Goal: Task Accomplishment & Management: Use online tool/utility

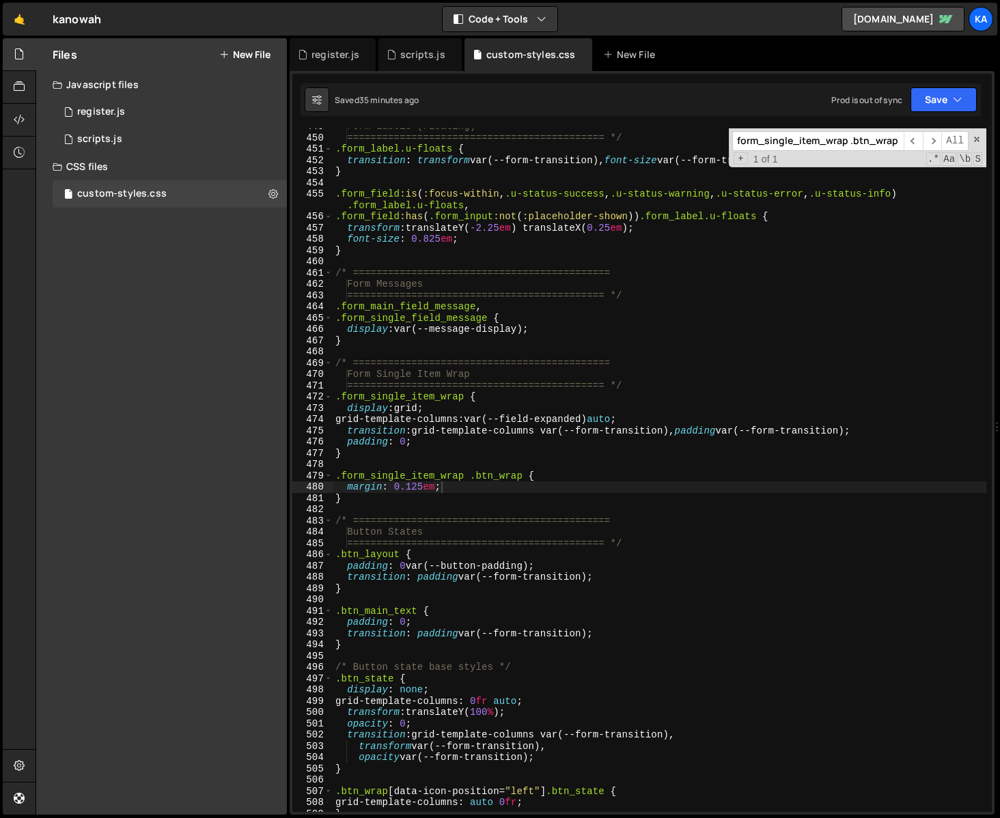
scroll to position [5080, 0]
click at [148, 198] on div "custom-styles.css" at bounding box center [121, 194] width 89 height 12
type textarea "/* ============================================"
click at [655, 358] on div "Form Labels (Floating) ============================================ */ .form_la…" at bounding box center [660, 474] width 654 height 706
click at [804, 139] on input "form_single_item_wrap .btn_wrap" at bounding box center [817, 141] width 171 height 20
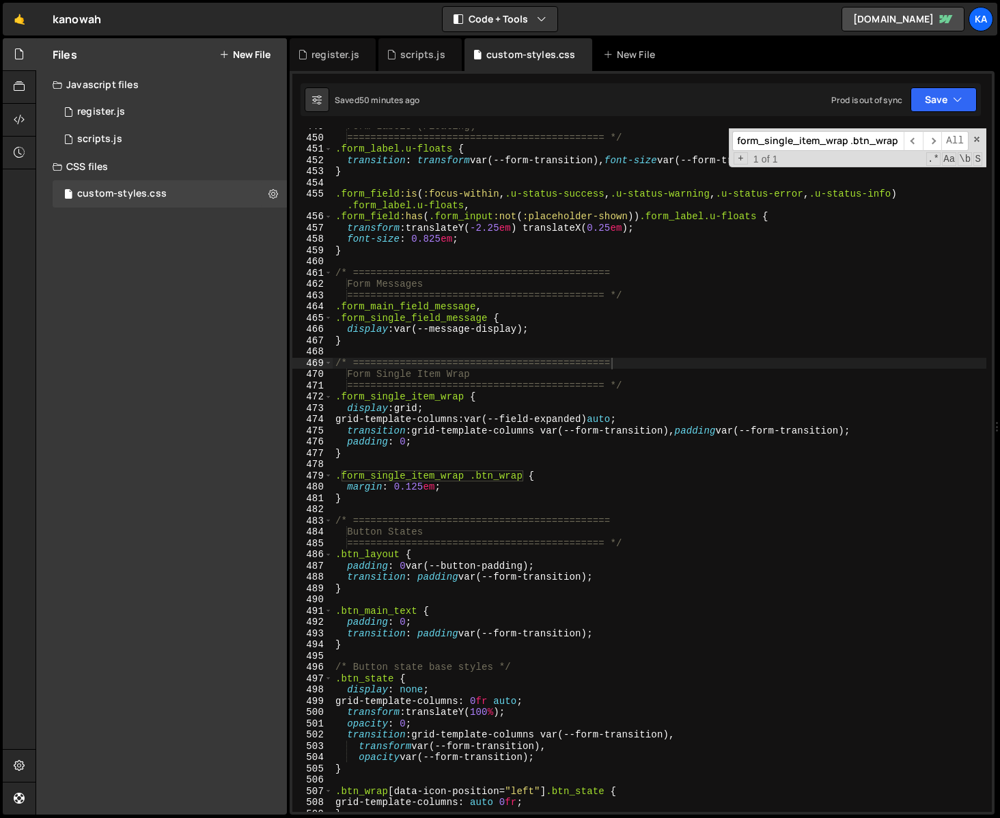
paste input "btn_main_text"
type input "btn_main_text"
click at [934, 140] on span "​" at bounding box center [932, 141] width 19 height 20
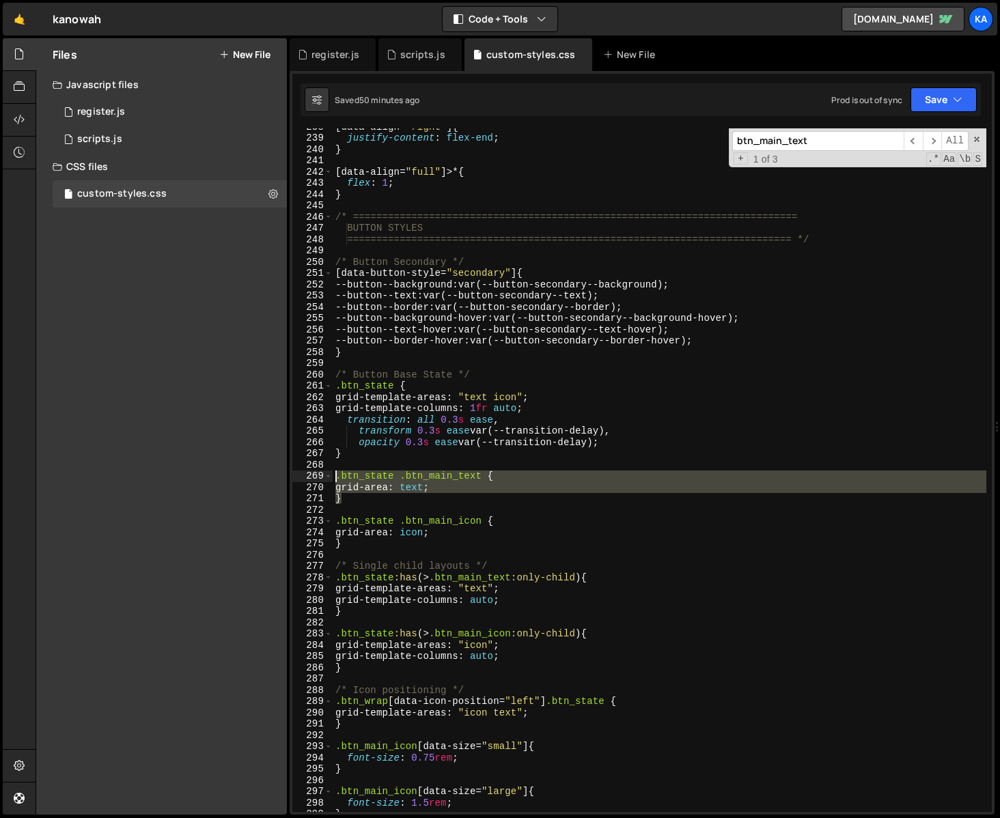
drag, startPoint x: 355, startPoint y: 499, endPoint x: 306, endPoint y: 473, distance: 55.3
click at [306, 473] on div "} 238 239 240 241 242 243 244 245 246 247 248 249 250 251 252 253 254 255 256 2…" at bounding box center [642, 470] width 700 height 684
type textarea ".btn_state .btn_main_text { grid-area: text;"
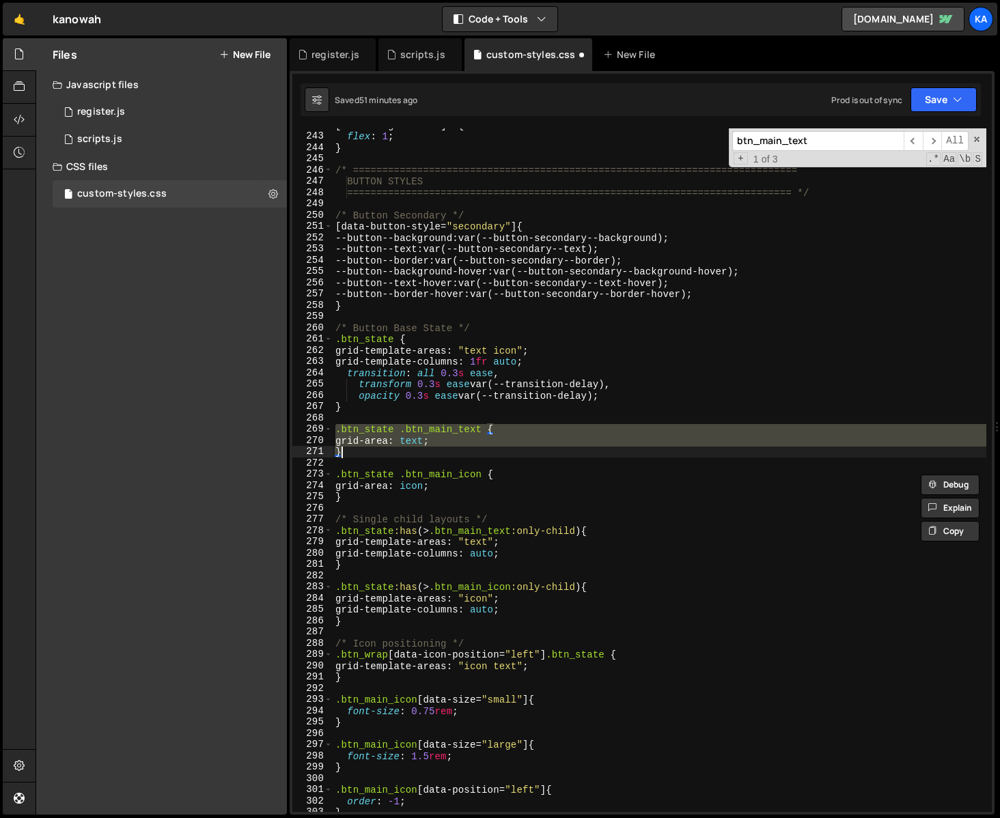
scroll to position [2753, 0]
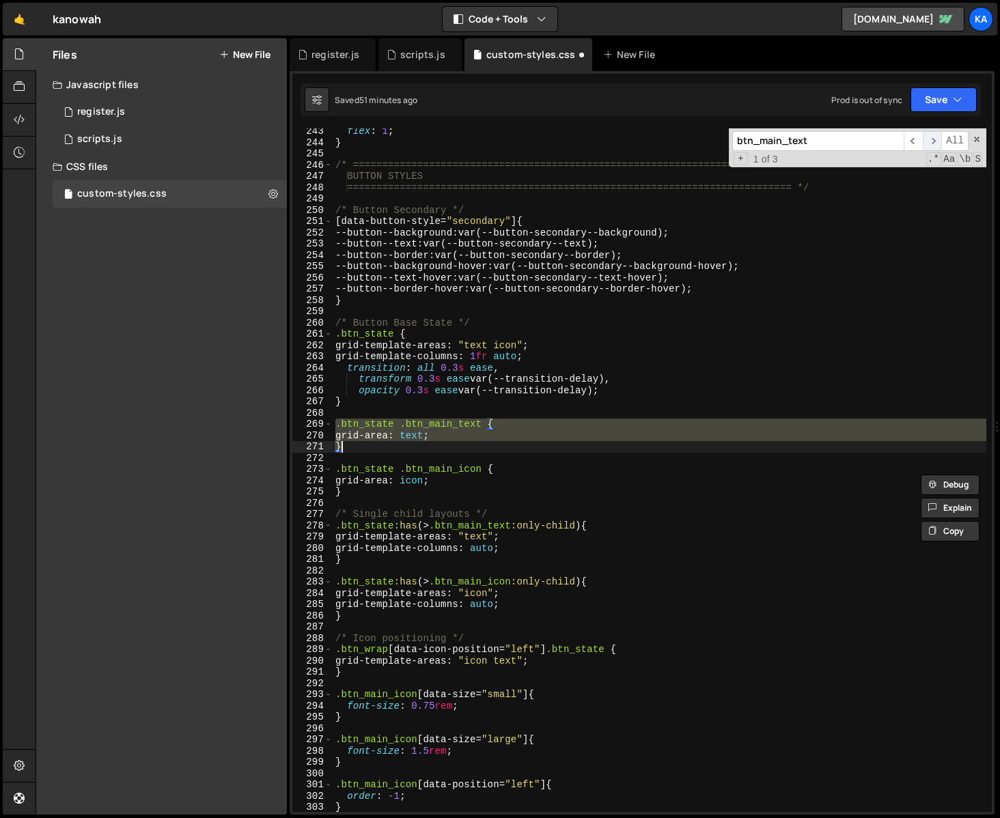
click at [933, 141] on span "​" at bounding box center [932, 141] width 19 height 20
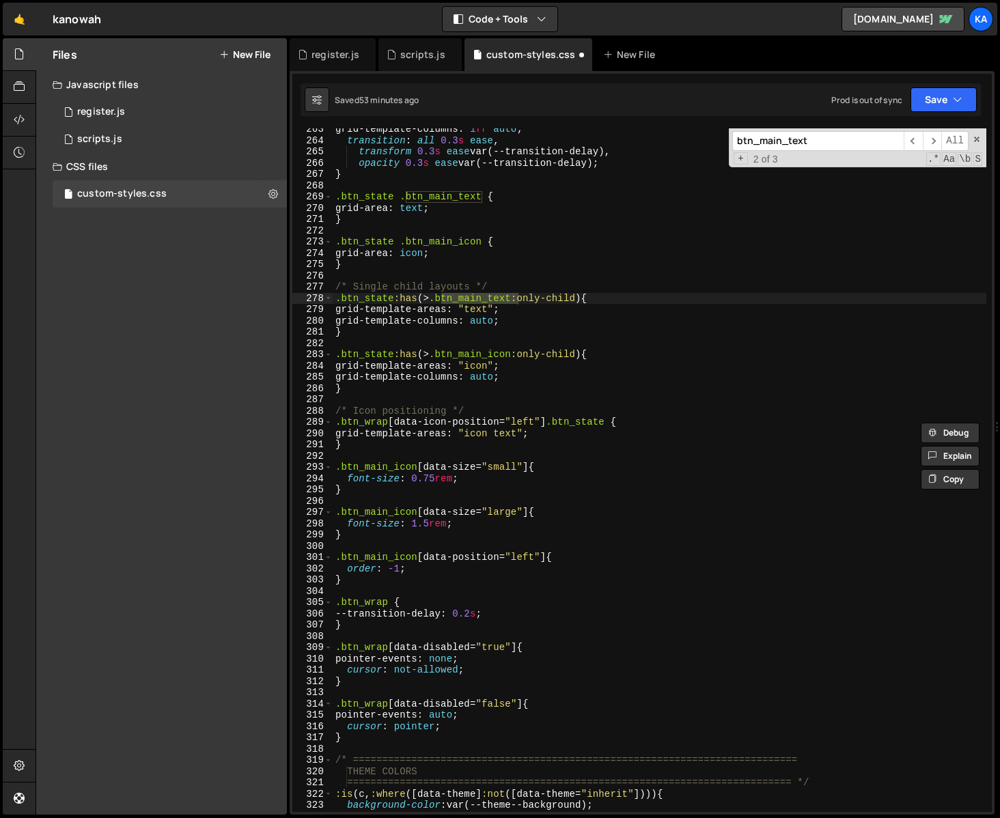
scroll to position [2982, 0]
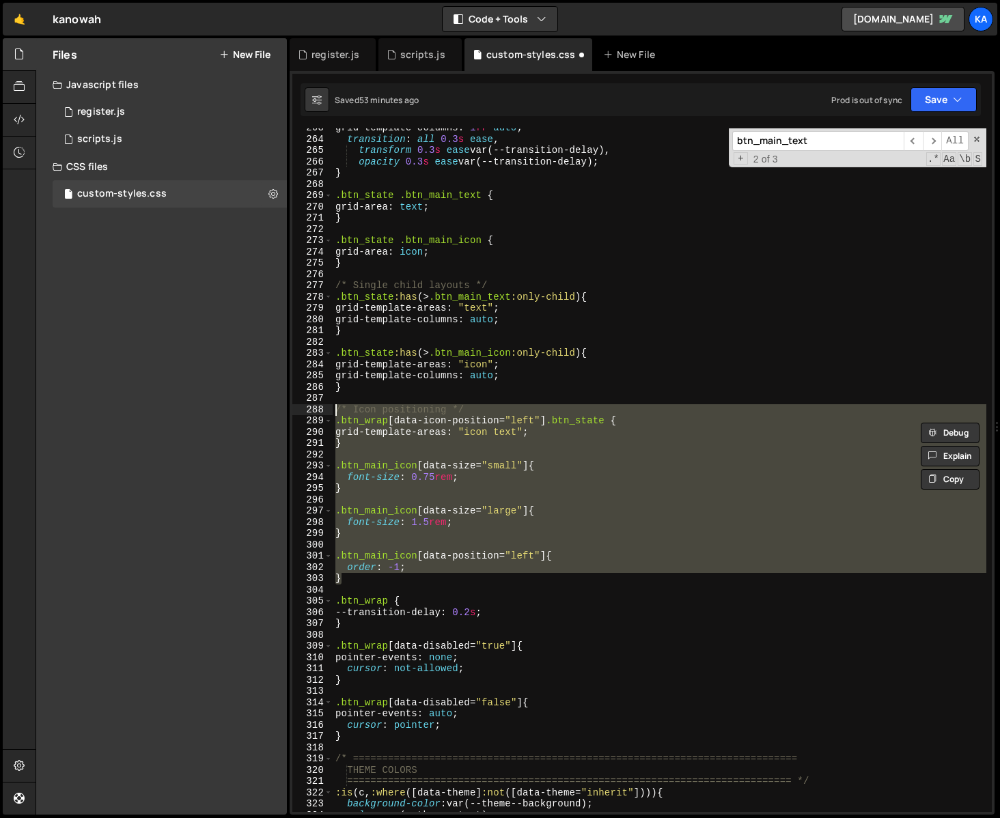
drag, startPoint x: 363, startPoint y: 580, endPoint x: 307, endPoint y: 408, distance: 181.0
click at [307, 408] on div "} 263 264 265 266 267 268 269 270 271 272 273 274 275 276 277 278 279 280 281 2…" at bounding box center [642, 470] width 700 height 684
type textarea "/* Icon positioning */ .btn_wrap[data-icon-position="left"] .btn_state {"
click at [578, 501] on div "grid-template-columns : 1 fr auto ; transition : all 0.3 s ease , transform 0.3…" at bounding box center [660, 470] width 654 height 684
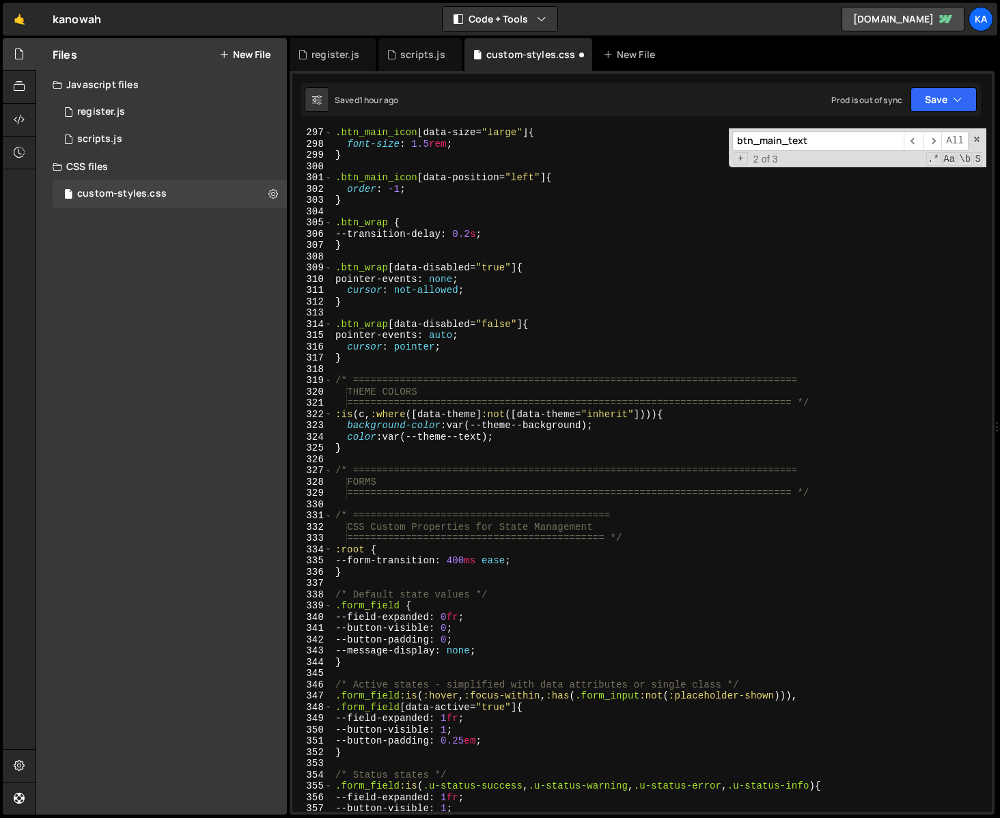
scroll to position [3289, 0]
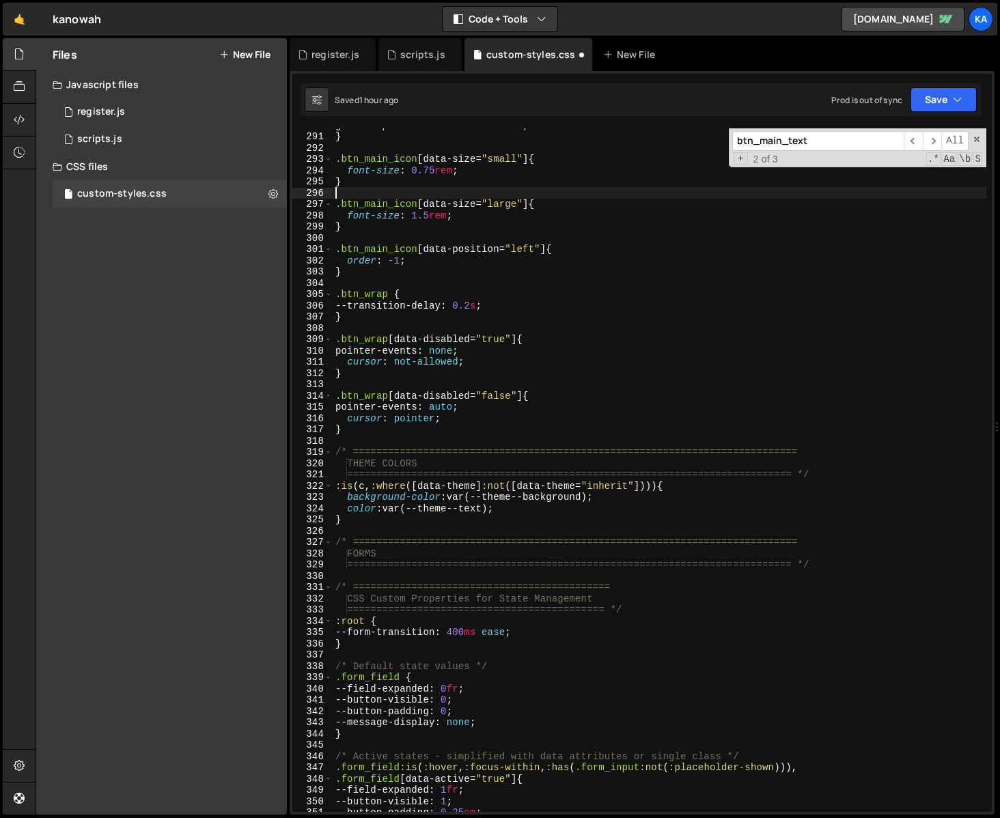
click at [569, 363] on div "grid-template-areas : " icon text " ; } .btn_main_icon [ data-size = " small " …" at bounding box center [660, 473] width 654 height 706
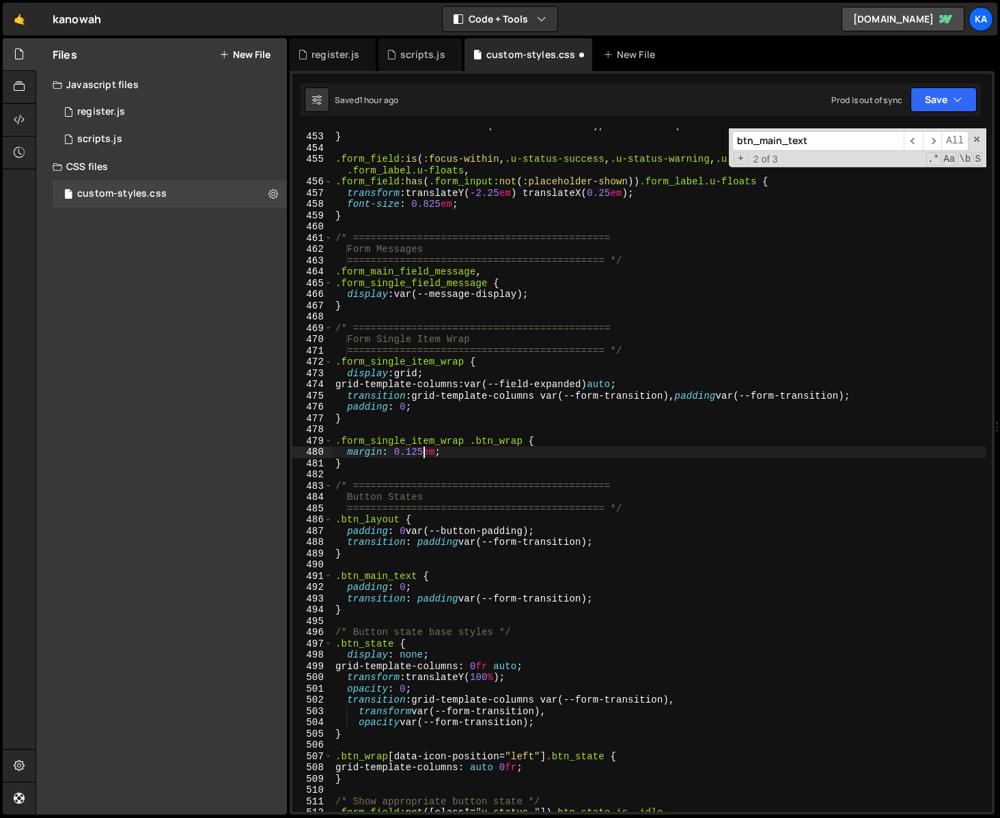
scroll to position [5136, 0]
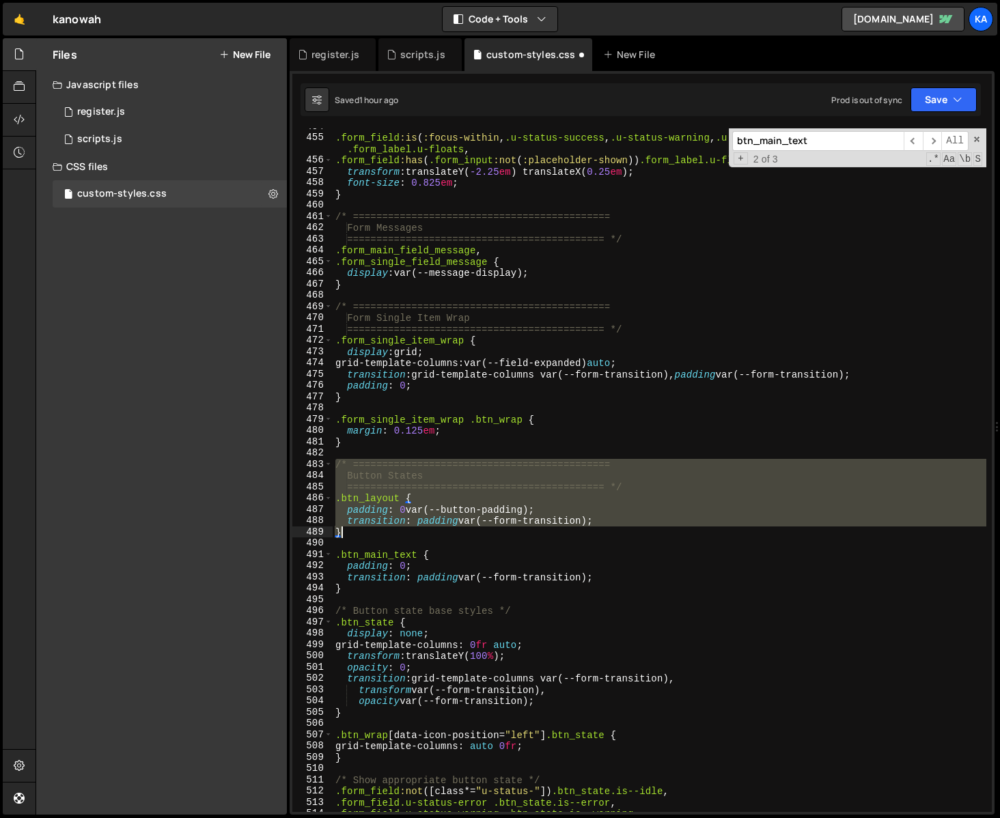
drag, startPoint x: 335, startPoint y: 465, endPoint x: 518, endPoint y: 542, distance: 198.7
click at [518, 542] on div ".form_field :is ( :focus-within , .u-status-success , .u-status-warning , .u-st…" at bounding box center [660, 474] width 654 height 706
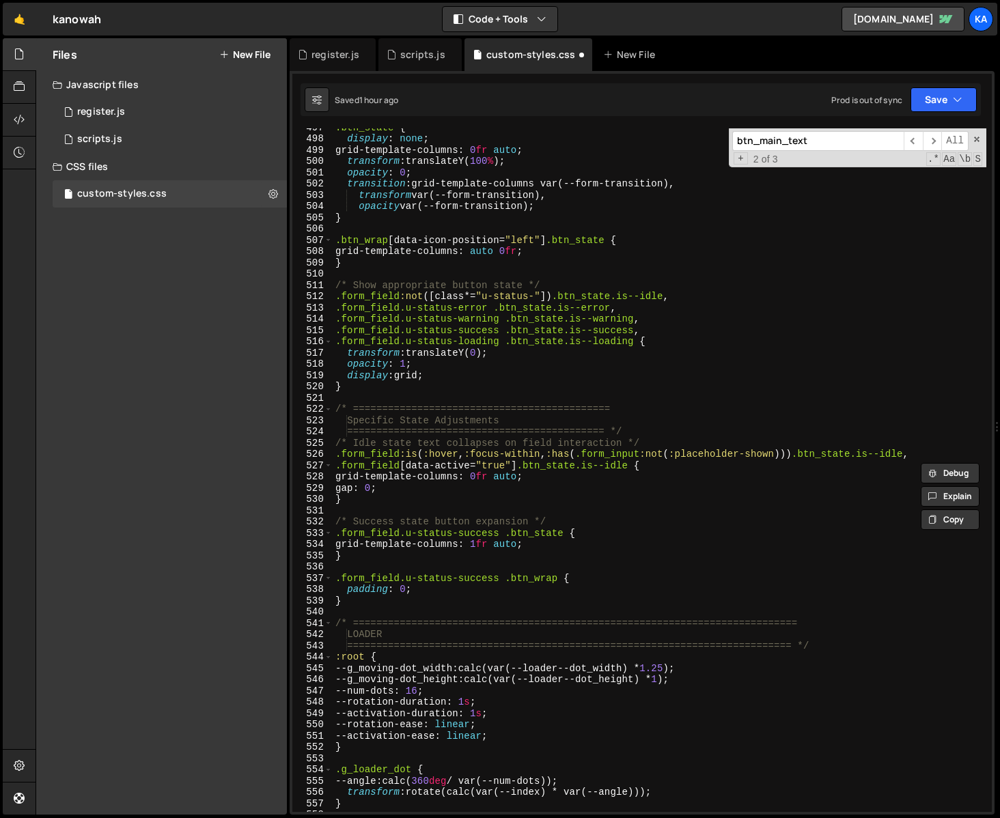
scroll to position [5633, 0]
click at [359, 598] on div ".btn_state { display : none ; grid-template-columns : 0 fr auto ; transform : t…" at bounding box center [660, 473] width 654 height 706
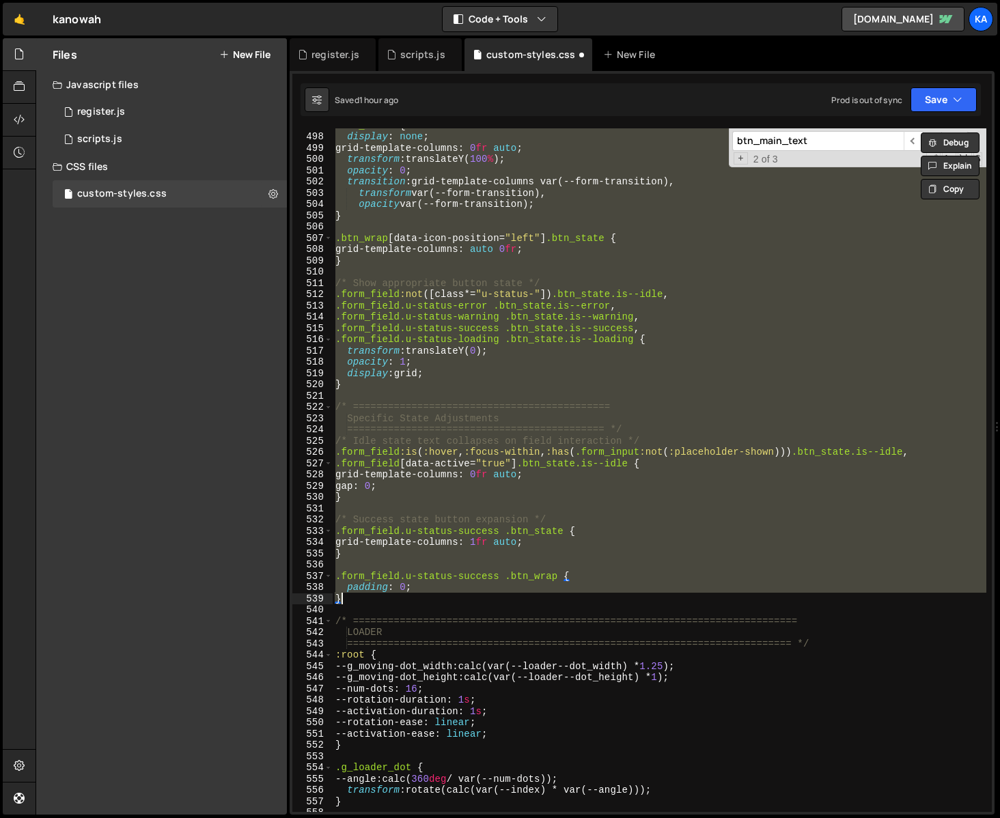
paste textarea
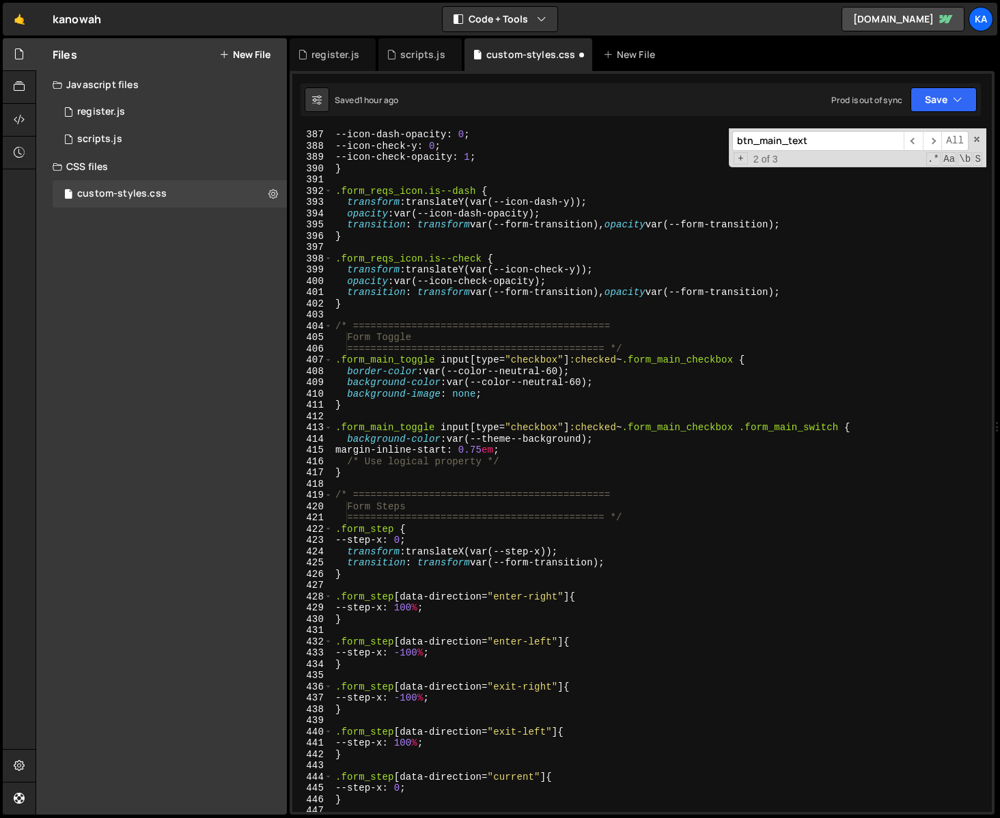
scroll to position [4350, 0]
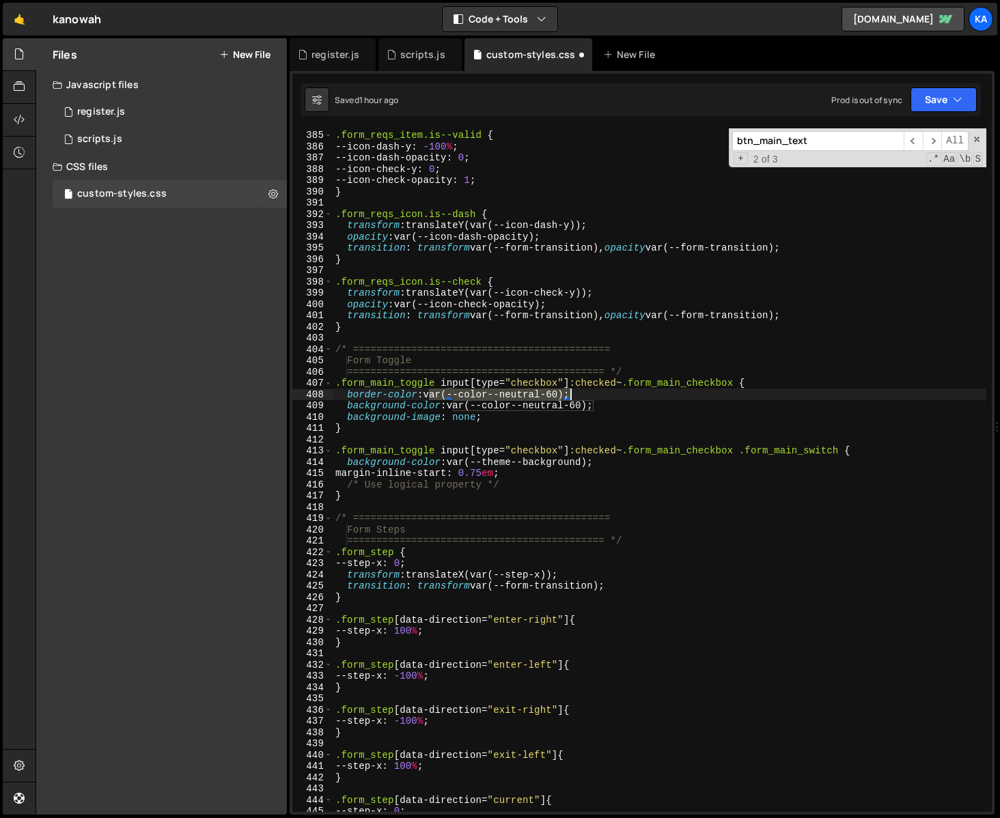
drag, startPoint x: 430, startPoint y: 394, endPoint x: 568, endPoint y: 390, distance: 138.1
click at [568, 390] on div ".form_reqs_item.is--valid { --icon-dash-y : -100 % ; --icon-dash-opacity : 0 ; …" at bounding box center [660, 471] width 654 height 706
paste textarea "_semantic-colors---button--border"
drag, startPoint x: 453, startPoint y: 408, endPoint x: 593, endPoint y: 405, distance: 140.1
click at [593, 405] on div ".form_reqs_item.is--valid { --icon-dash-y : -100 % ; --icon-dash-opacity : 0 ; …" at bounding box center [660, 471] width 654 height 706
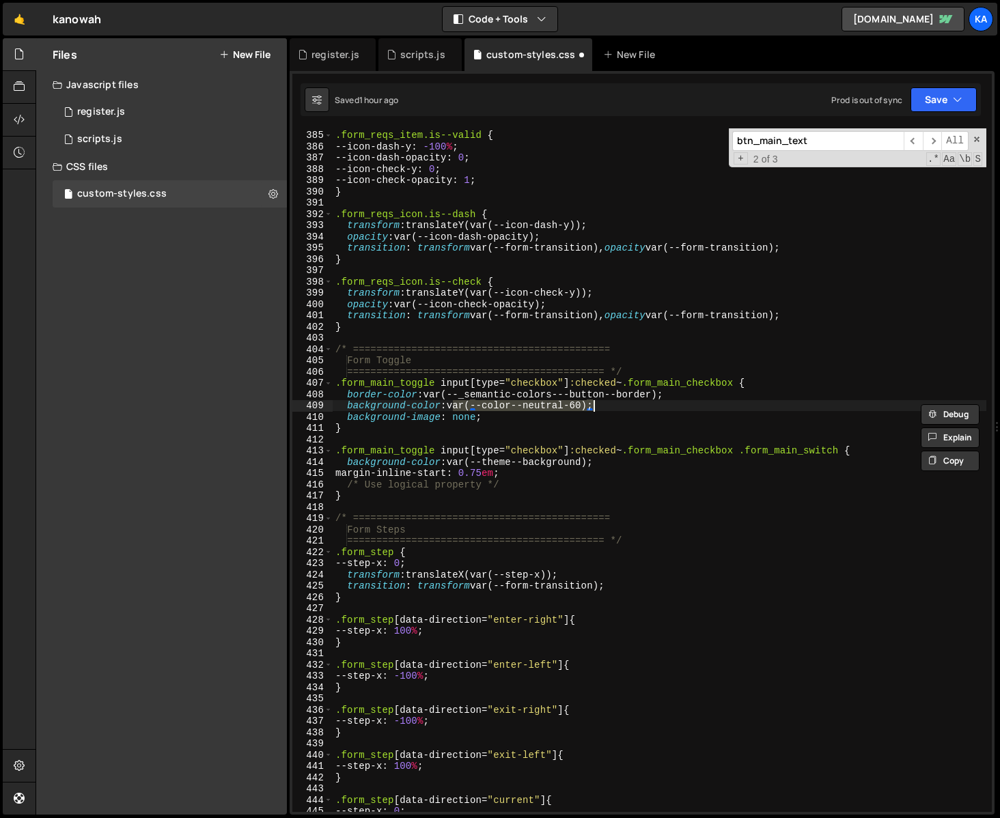
paste textarea "_semantic-colors---button--border"
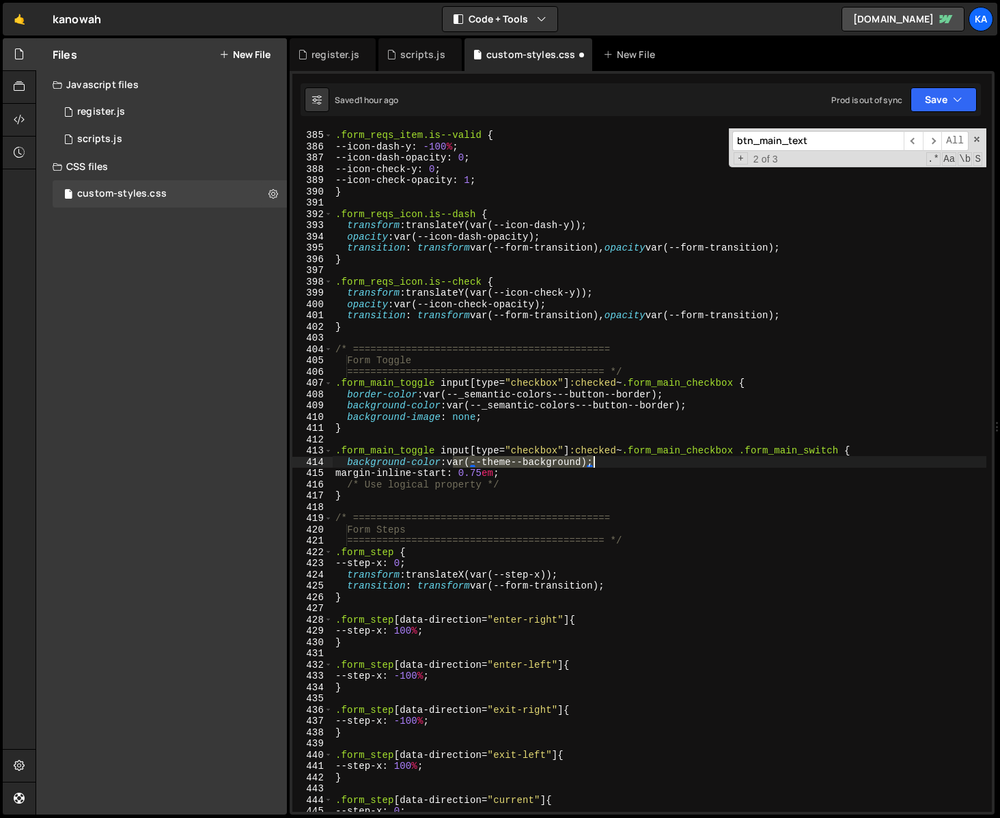
drag, startPoint x: 453, startPoint y: 463, endPoint x: 593, endPoint y: 464, distance: 140.1
click at [594, 464] on div ".form_reqs_item.is--valid { --icon-dash-y : -100 % ; --icon-dash-opacity : 0 ; …" at bounding box center [660, 471] width 654 height 706
paste textarea "_semantic-colors---messag"
click at [980, 138] on span at bounding box center [977, 140] width 10 height 10
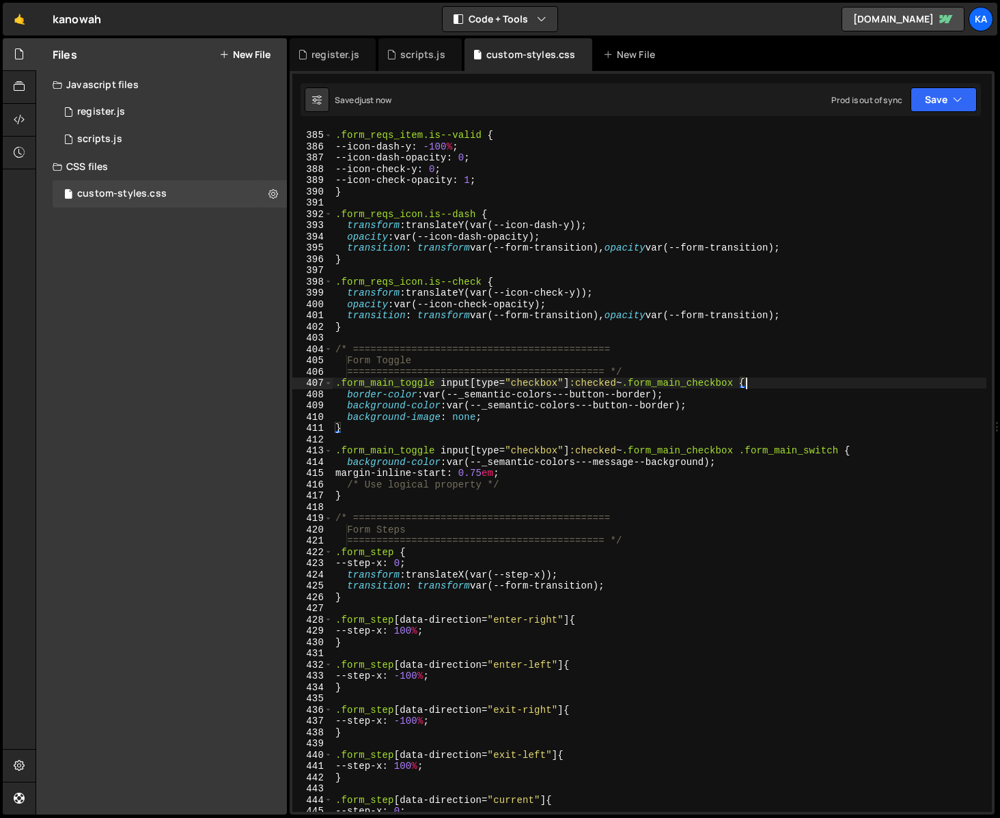
click at [801, 385] on div ".form_reqs_item.is--valid { --icon-dash-y : -100 % ; --icon-dash-opacity : 0 ; …" at bounding box center [660, 471] width 654 height 706
type textarea ".form_main_toggle input[type="checkbox"]:checked~.form_main_checkbox {"
click at [654, 342] on div ".form_reqs_item.is--valid { --icon-dash-y : -100 % ; --icon-dash-opacity : 0 ; …" at bounding box center [660, 471] width 654 height 706
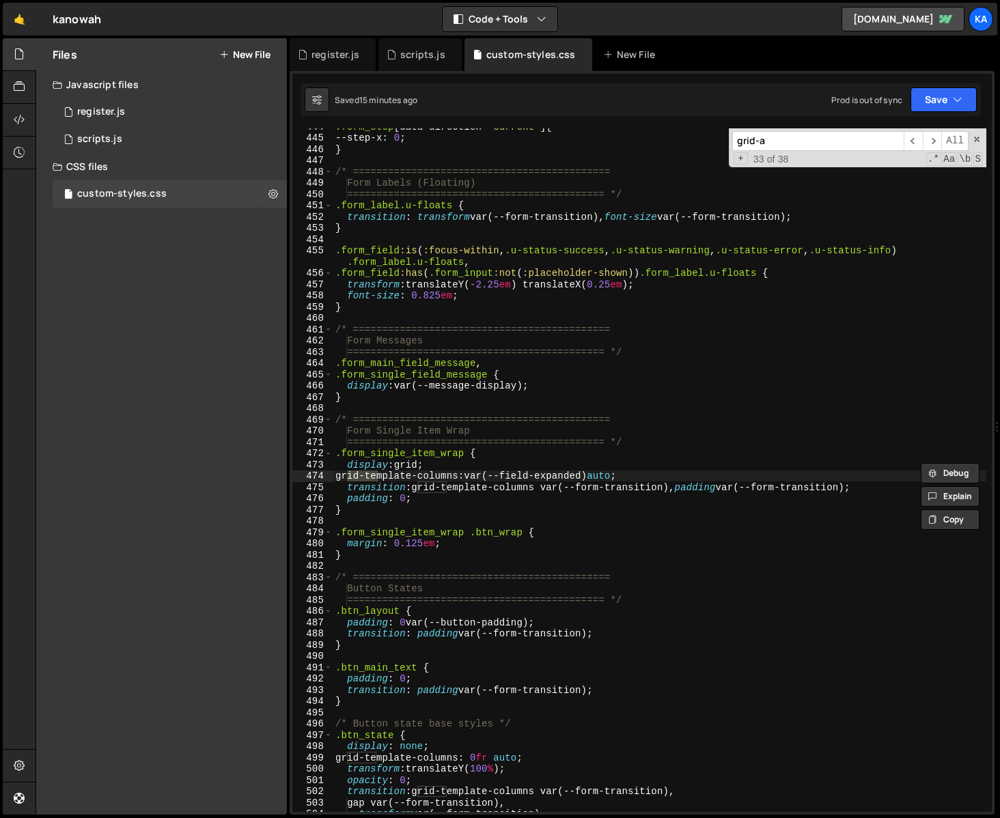
scroll to position [2713, 0]
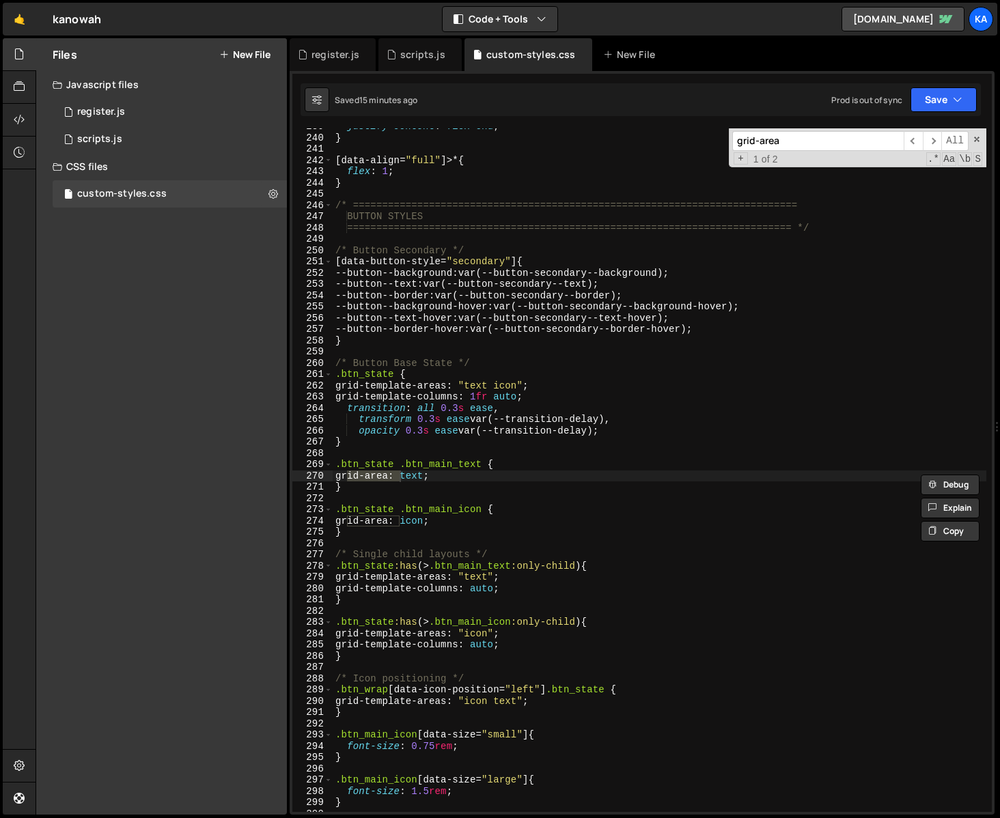
type input "grid-area"
click at [363, 531] on div "justify-content : flex-end ; } [ data-align = " full " ]>* { flex : 1 ; } /* ==…" at bounding box center [660, 474] width 654 height 706
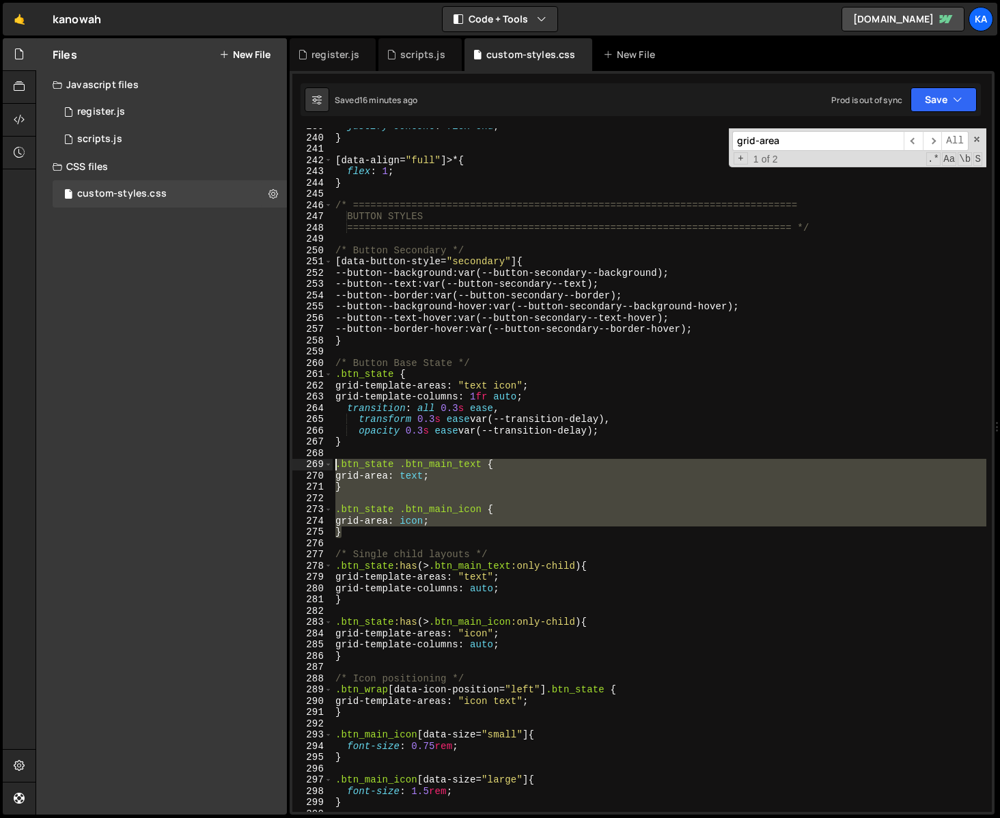
drag, startPoint x: 372, startPoint y: 534, endPoint x: 321, endPoint y: 468, distance: 82.8
click at [321, 468] on div "} 239 240 241 242 243 244 245 246 247 248 249 250 251 252 253 254 255 256 257 2…" at bounding box center [642, 470] width 700 height 684
type textarea ".btn_state .btn_main_text { grid-area: text;"
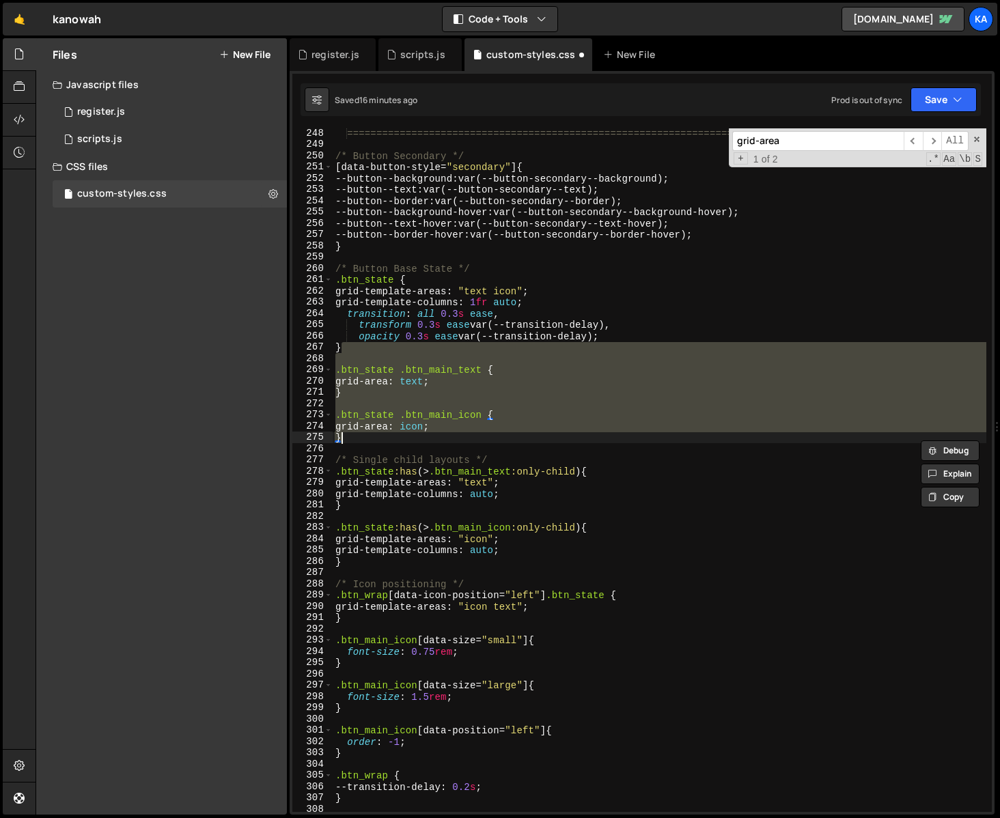
scroll to position [2828, 0]
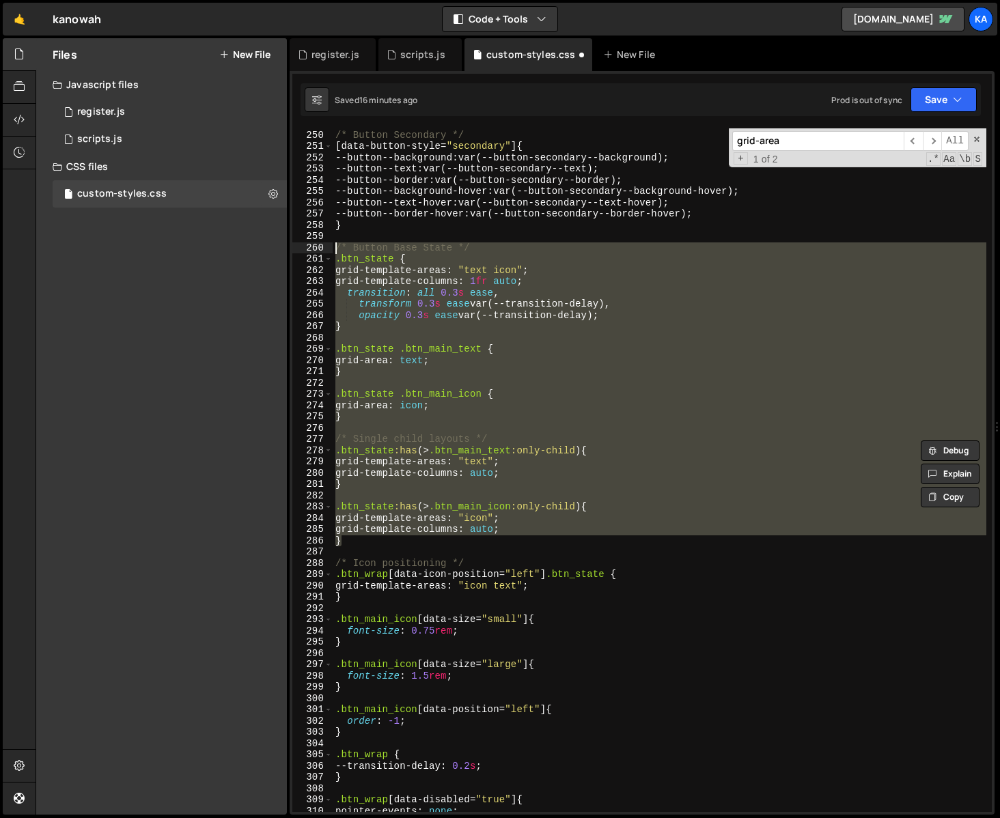
drag, startPoint x: 352, startPoint y: 543, endPoint x: 305, endPoint y: 249, distance: 298.1
click at [305, 249] on div "grid-area: icon; } 249 250 251 252 253 254 255 256 257 258 259 260 261 262 263 …" at bounding box center [642, 470] width 700 height 684
type textarea "/* Button Base State */ .btn_state {"
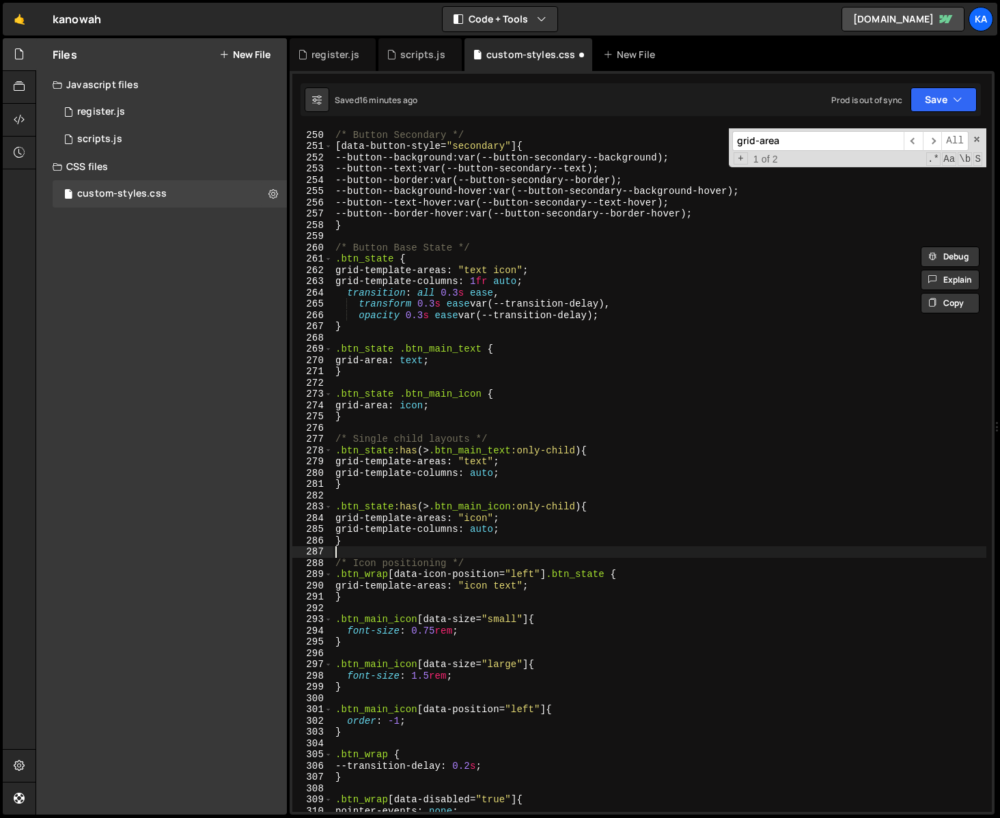
click at [387, 547] on div "/* Button Secondary */ [ data-button-style = " secondary " ] { --button--backgr…" at bounding box center [660, 471] width 654 height 706
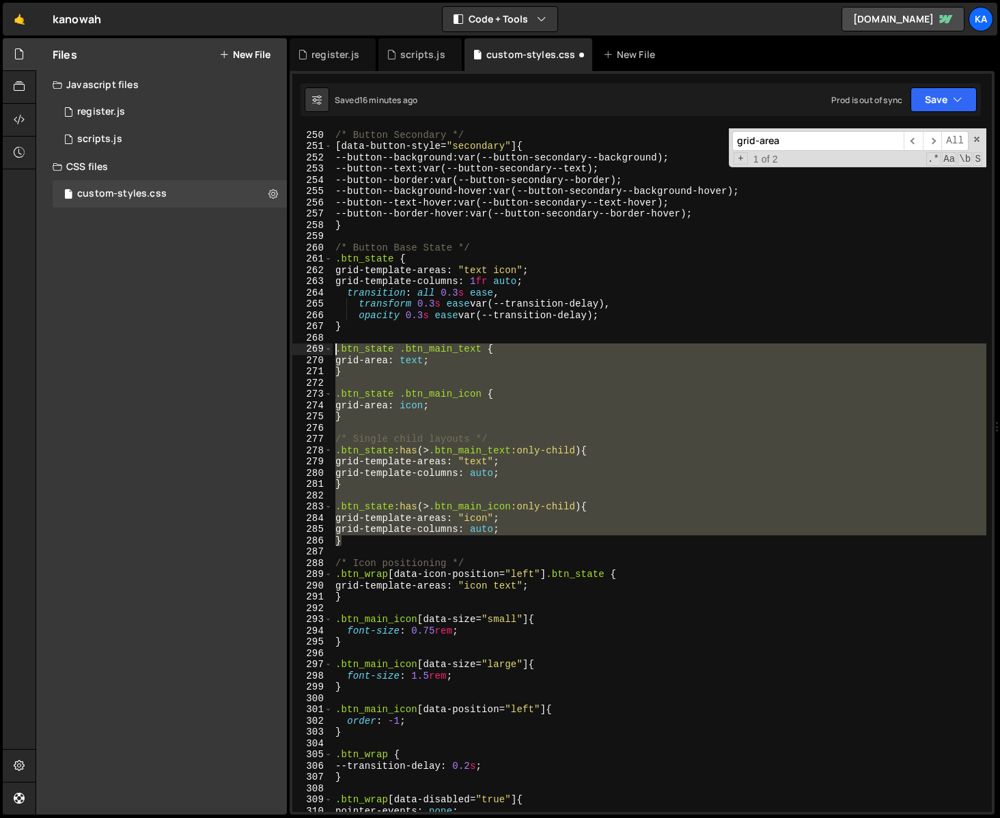
drag, startPoint x: 374, startPoint y: 544, endPoint x: 332, endPoint y: 345, distance: 203.8
click at [332, 345] on div "249 250 251 252 253 254 255 256 257 258 259 260 261 262 263 264 265 266 267 268…" at bounding box center [642, 470] width 700 height 684
type textarea ".btn_state .btn_main_text { grid-area: text;"
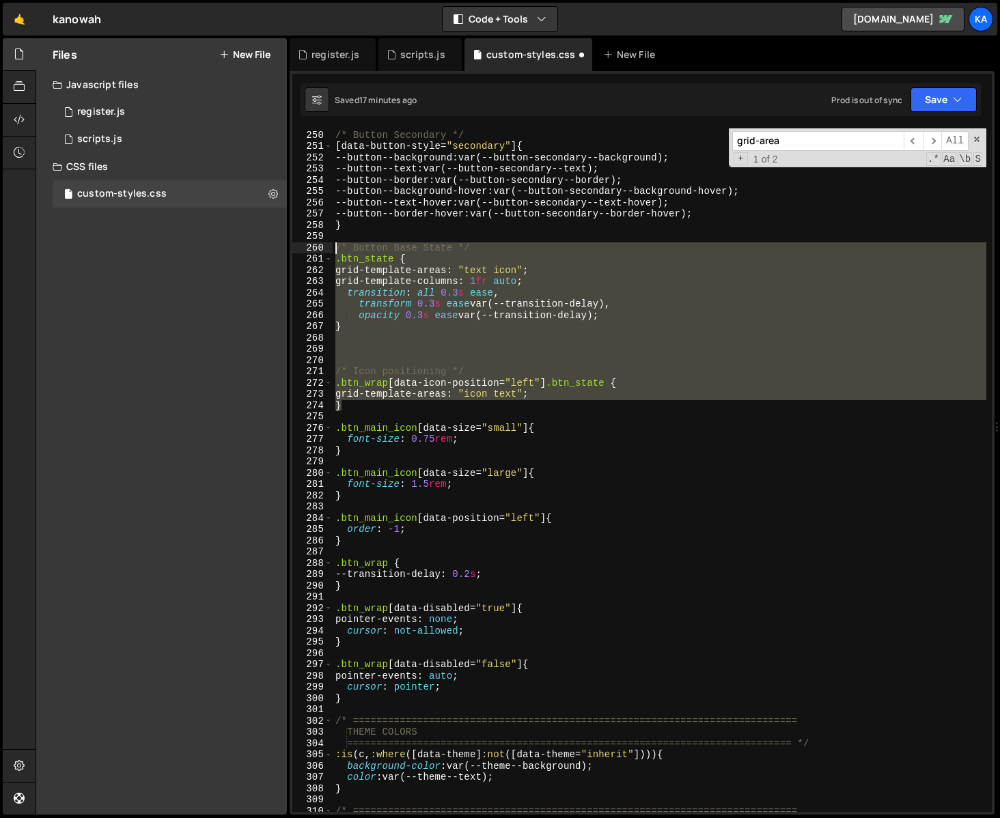
drag, startPoint x: 352, startPoint y: 408, endPoint x: 327, endPoint y: 247, distance: 162.5
click at [327, 247] on div "249 250 251 252 253 254 255 256 257 258 259 260 261 262 263 264 265 266 267 268…" at bounding box center [642, 470] width 700 height 684
paste textarea "}"
type textarea "}"
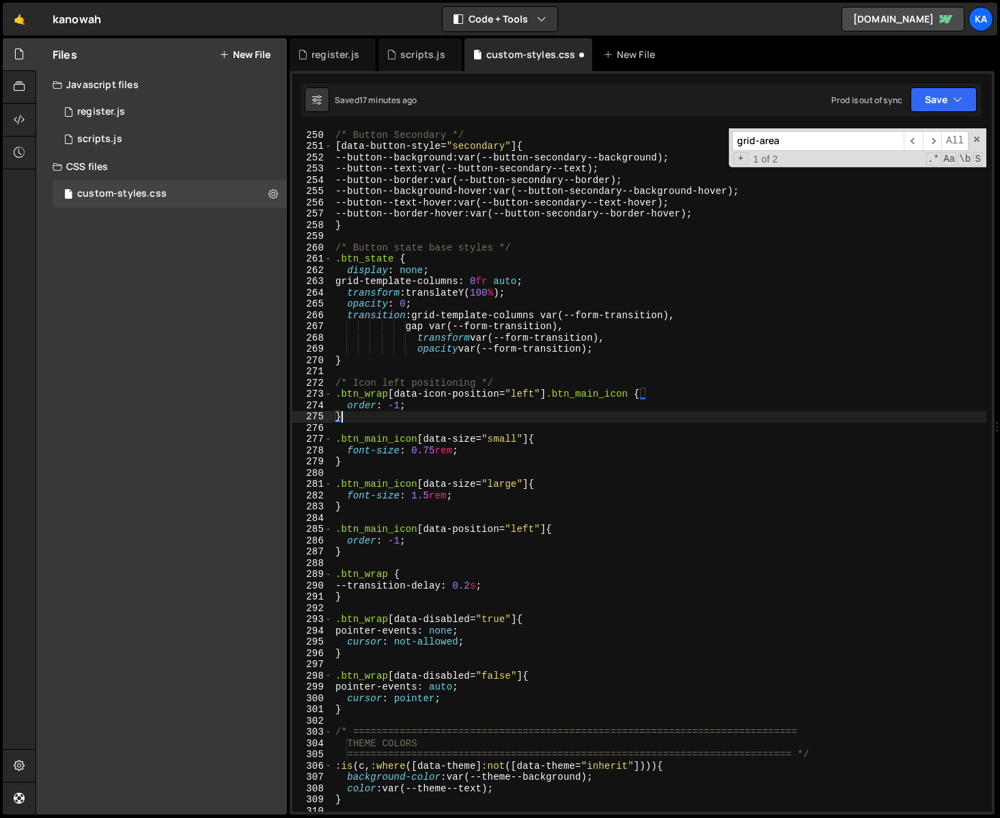
click at [429, 369] on div "/* Button Secondary */ [ data-button-style = " secondary " ] { --button--backgr…" at bounding box center [660, 471] width 654 height 706
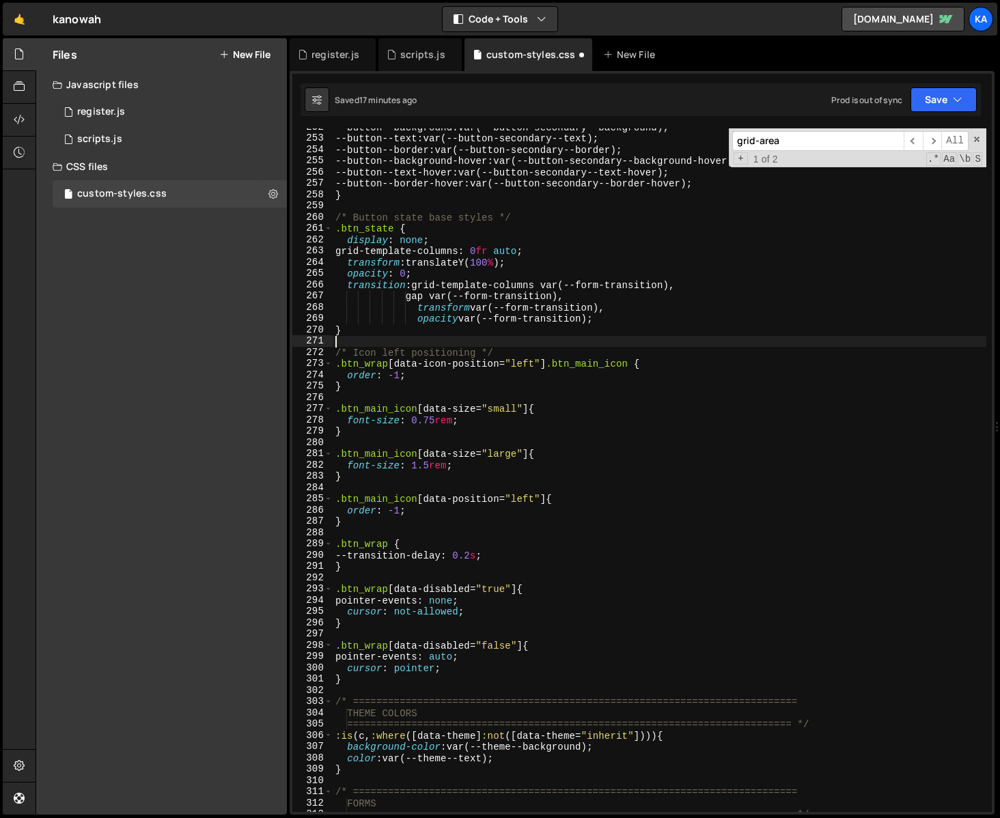
scroll to position [2859, 0]
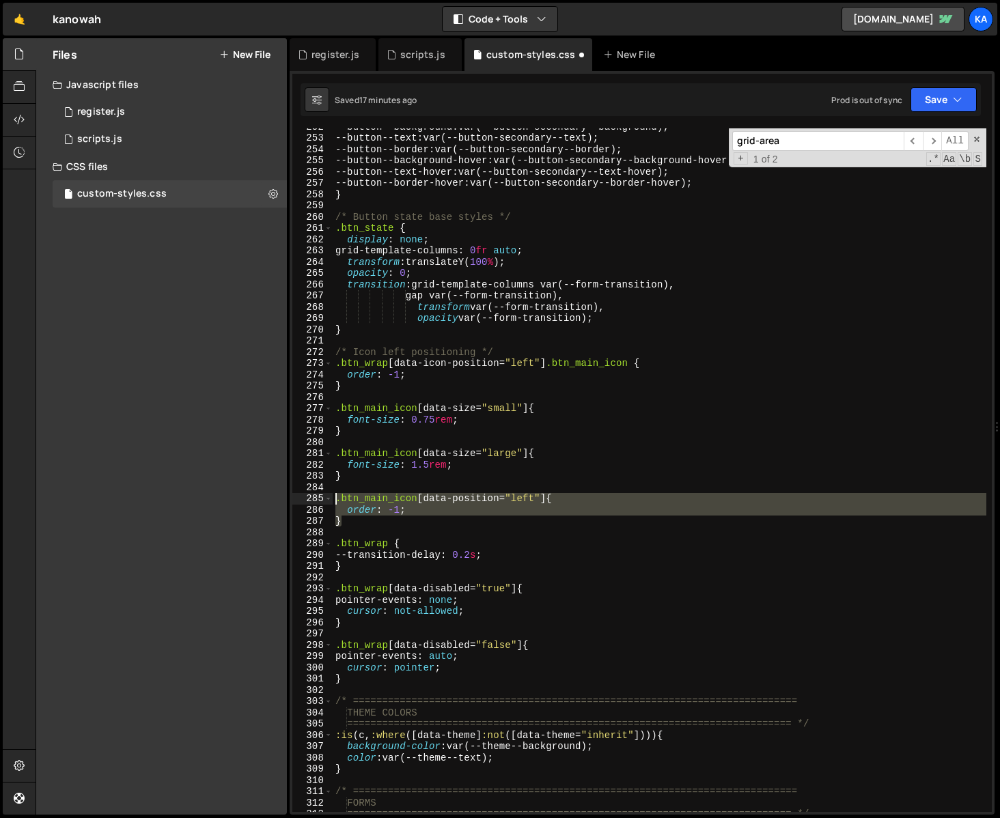
drag, startPoint x: 368, startPoint y: 521, endPoint x: 318, endPoint y: 501, distance: 53.9
click at [318, 501] on div "252 253 254 255 256 257 258 259 260 261 262 263 264 265 266 267 268 269 270 271…" at bounding box center [642, 470] width 700 height 684
type textarea ".btn_main_icon[data-position="left"] { order: -1;"
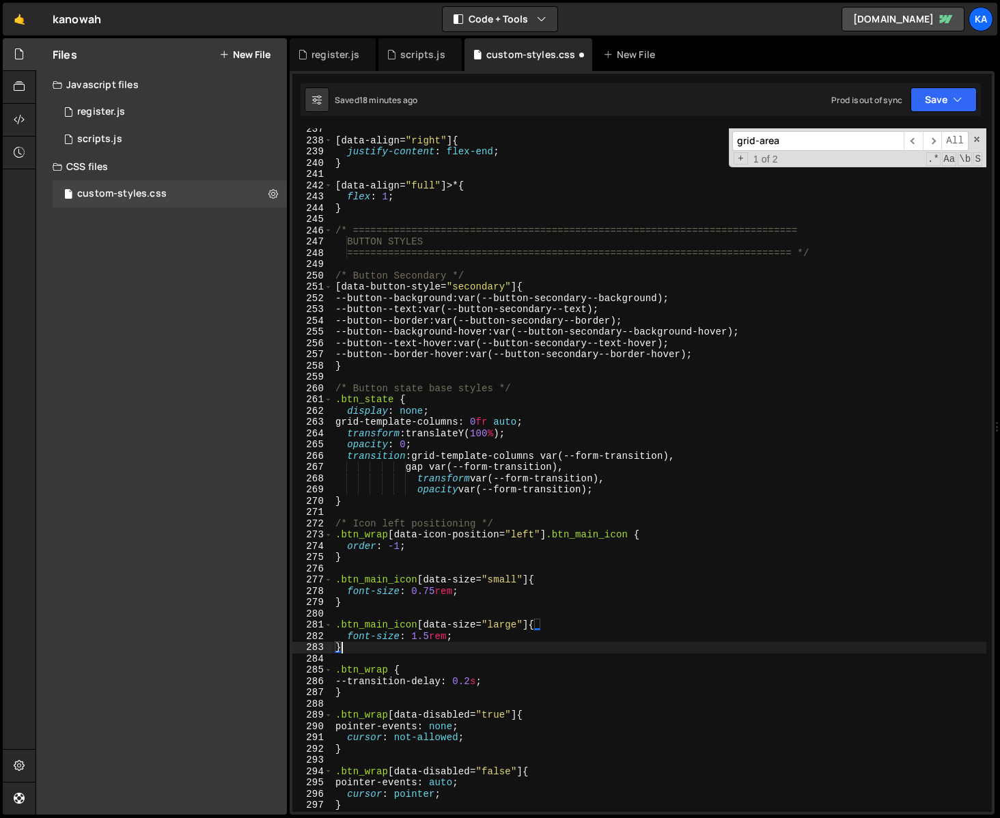
scroll to position [2713, 0]
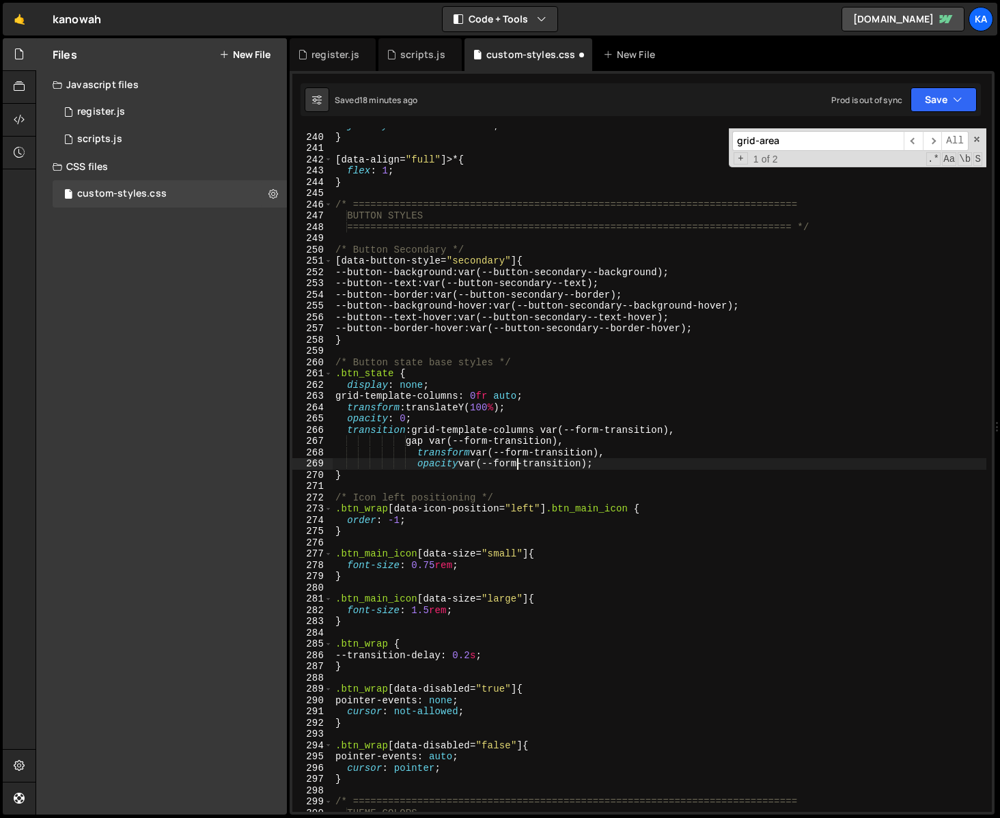
click at [516, 469] on div "justify-content : flex-end ; } [ data-align = " full " ]>* { flex : 1 ; } /* ==…" at bounding box center [660, 473] width 654 height 706
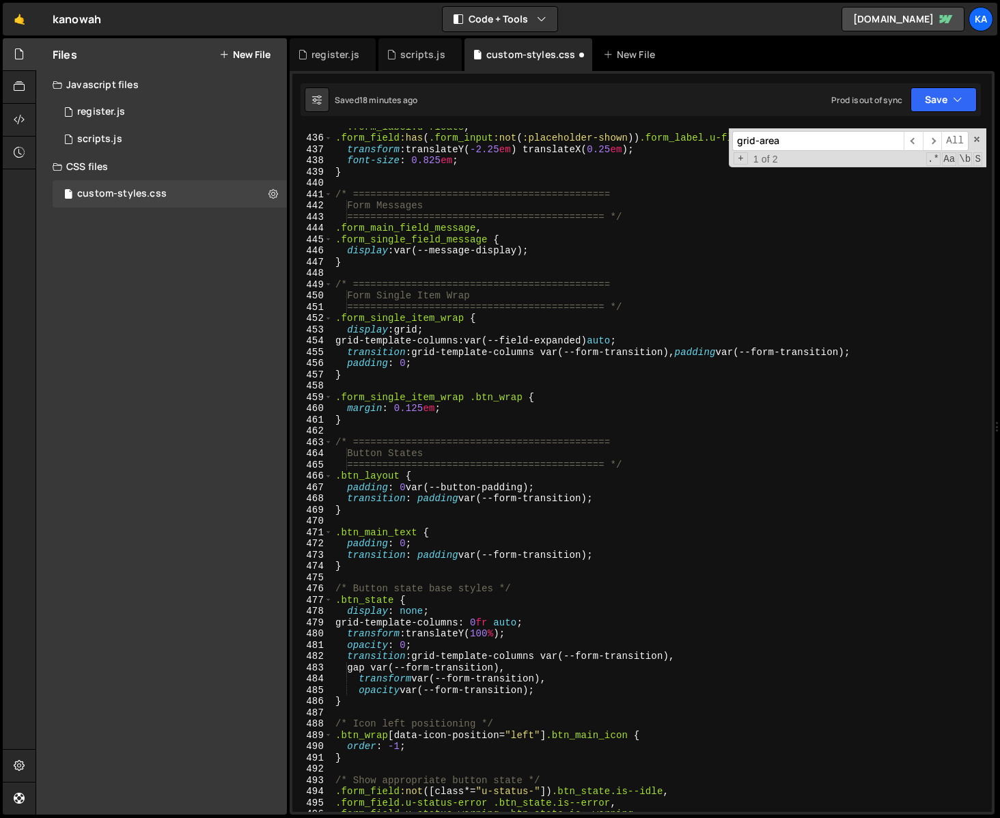
scroll to position [5128, 0]
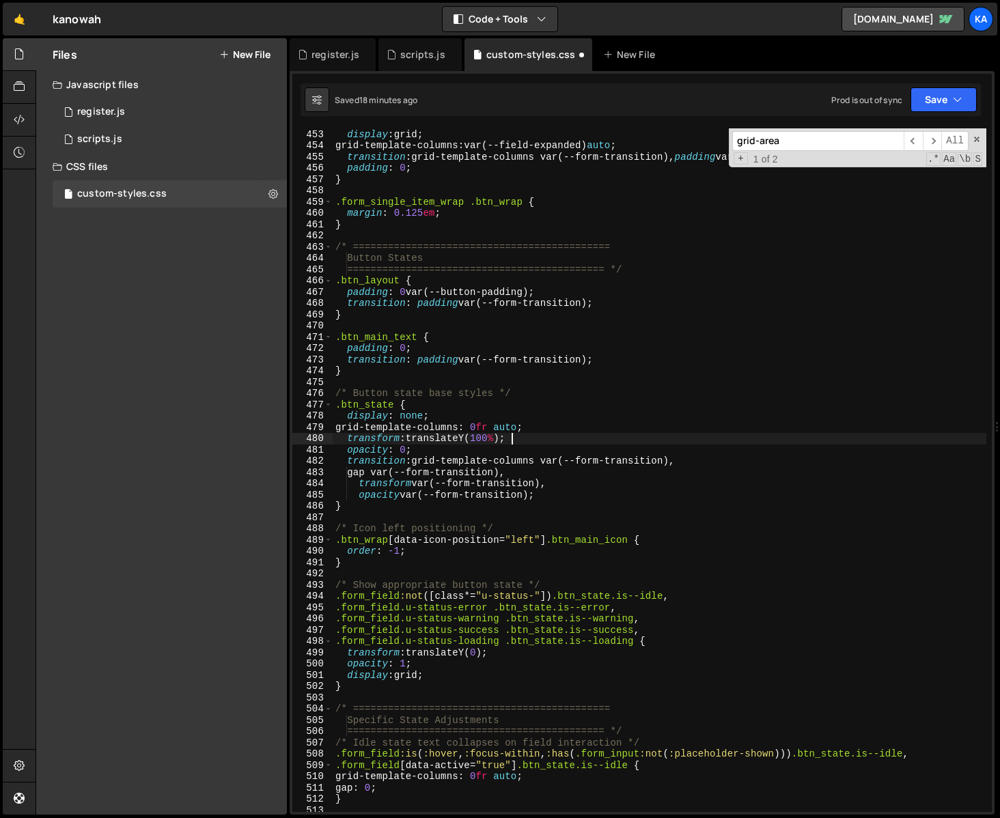
click at [566, 441] on div ".form_single_item_wrap { display : grid ; grid-template-columns : var(--field-e…" at bounding box center [660, 471] width 654 height 706
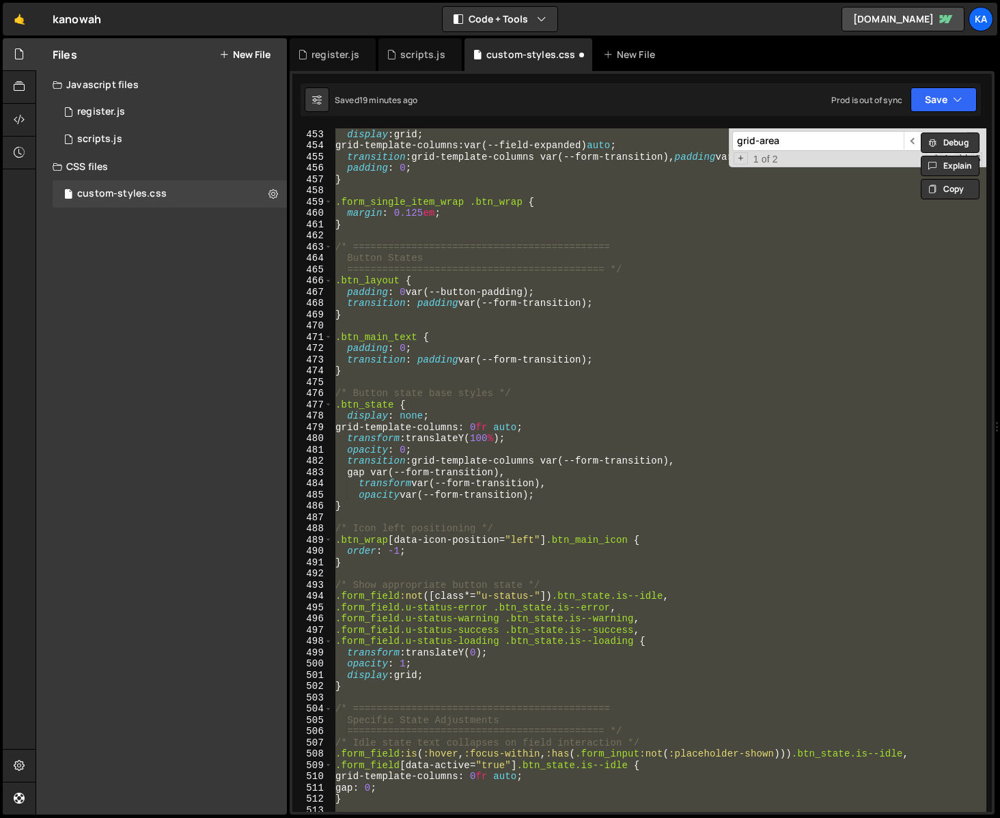
click at [593, 481] on div ".form_single_item_wrap { display : grid ; grid-template-columns : var(--field-e…" at bounding box center [660, 470] width 654 height 684
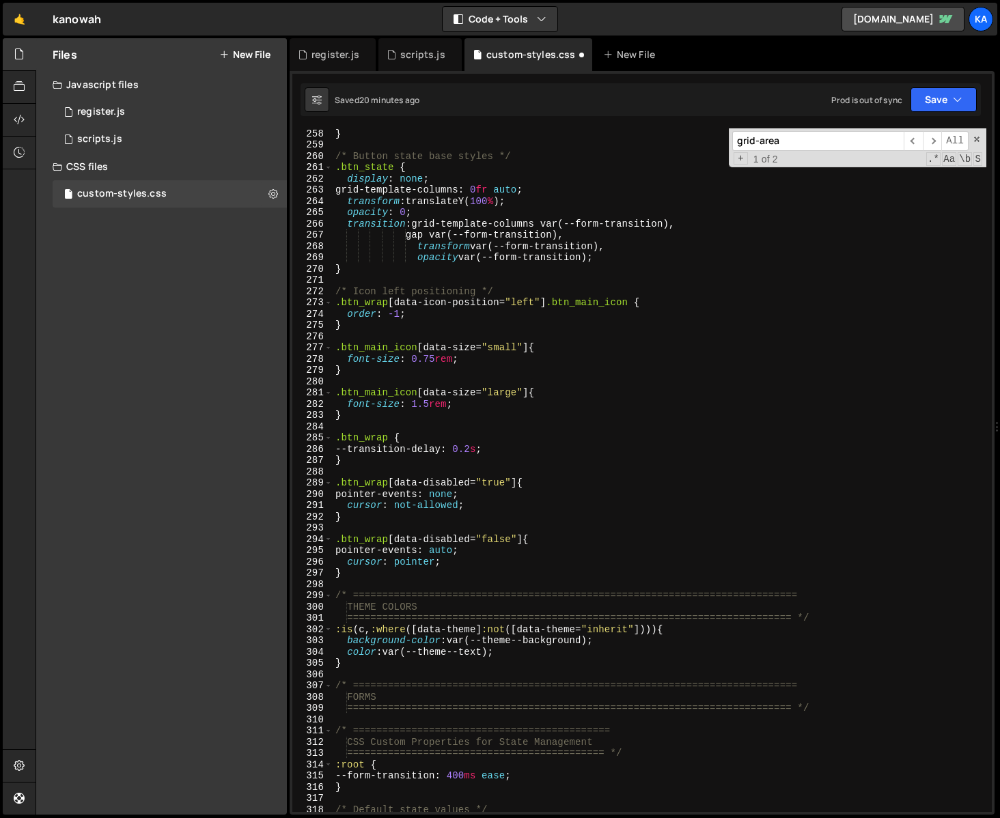
scroll to position [2856, 0]
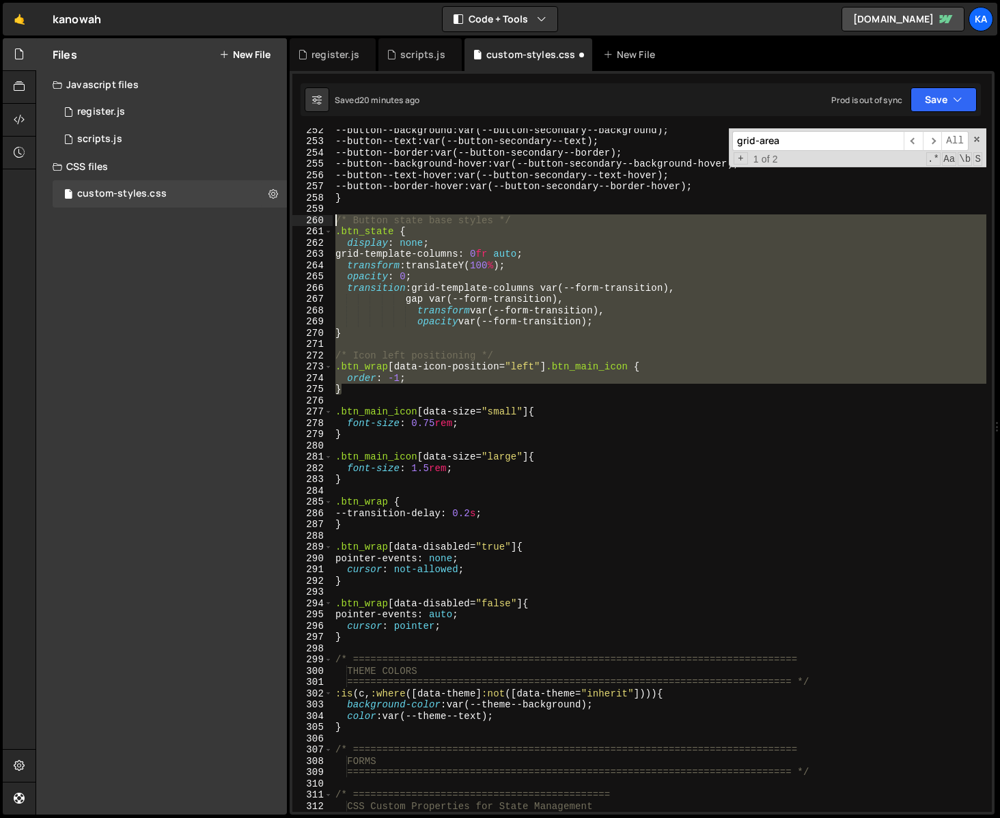
drag, startPoint x: 361, startPoint y: 394, endPoint x: 301, endPoint y: 222, distance: 181.5
click at [301, 222] on div "transform var(--form-transition), 252 253 254 255 256 257 258 259 260 261 262 2…" at bounding box center [642, 470] width 700 height 684
type textarea "/* Button state base styles */ .btn_state {"
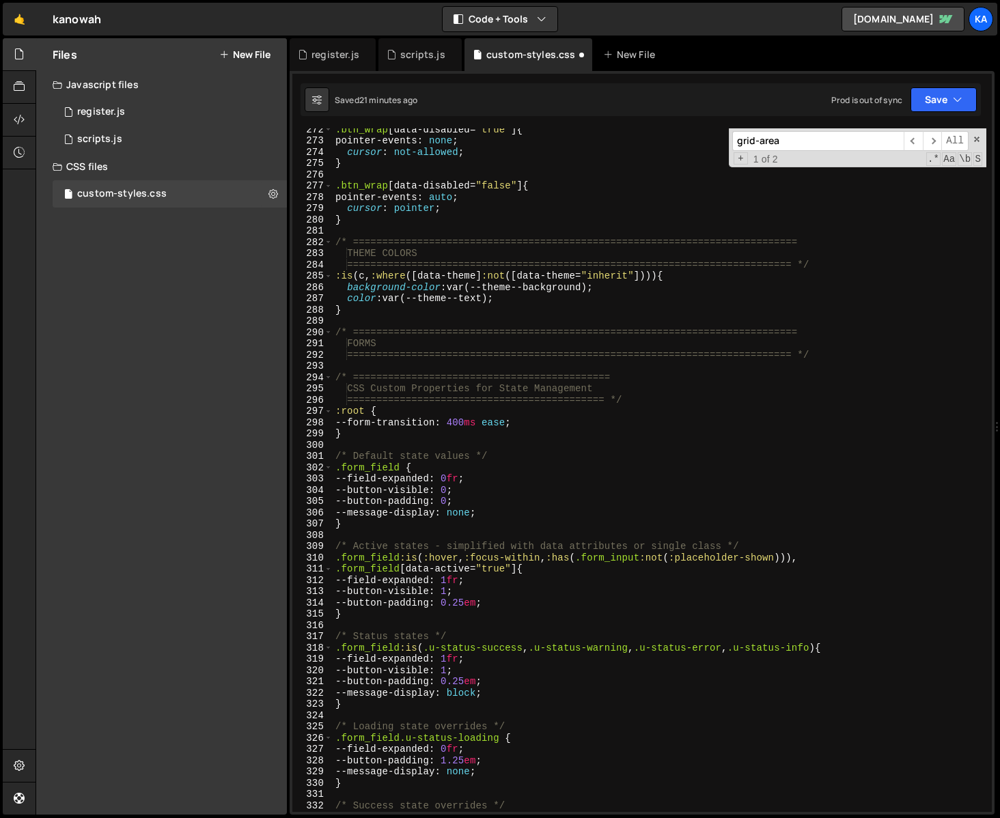
scroll to position [3082, 0]
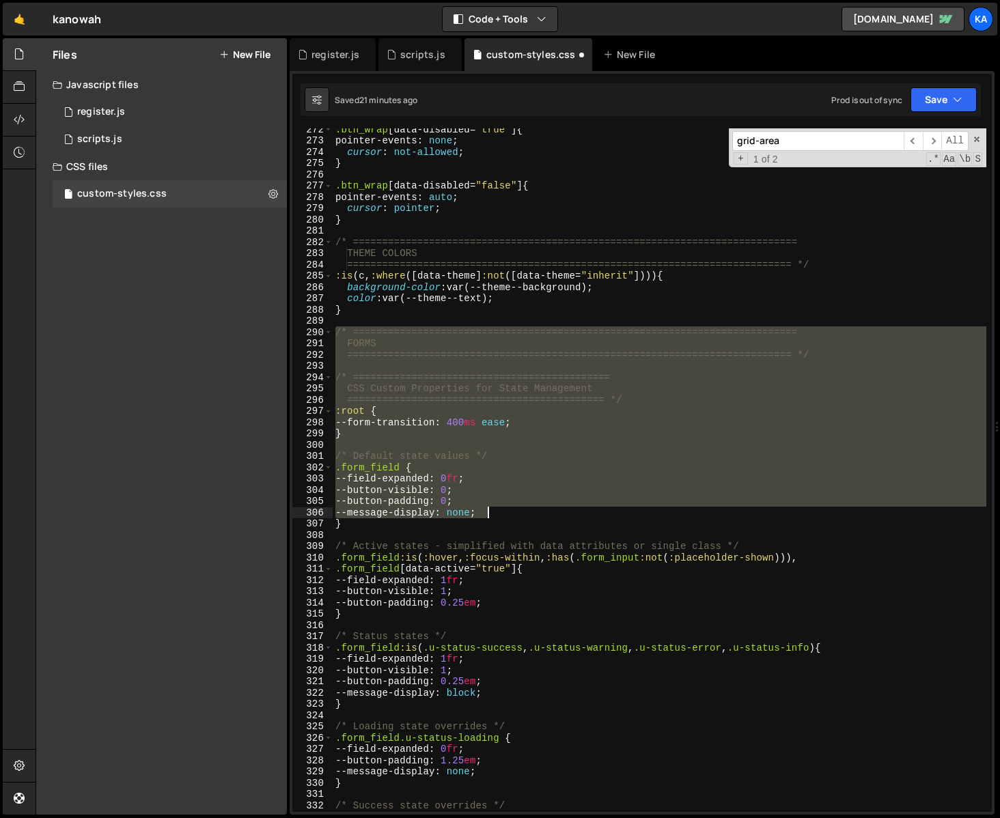
drag, startPoint x: 334, startPoint y: 331, endPoint x: 590, endPoint y: 518, distance: 316.3
click at [590, 518] on div ".btn_wrap [ data-disabled = " true " ] { pointer-events : none ; cursor : not-a…" at bounding box center [660, 477] width 654 height 706
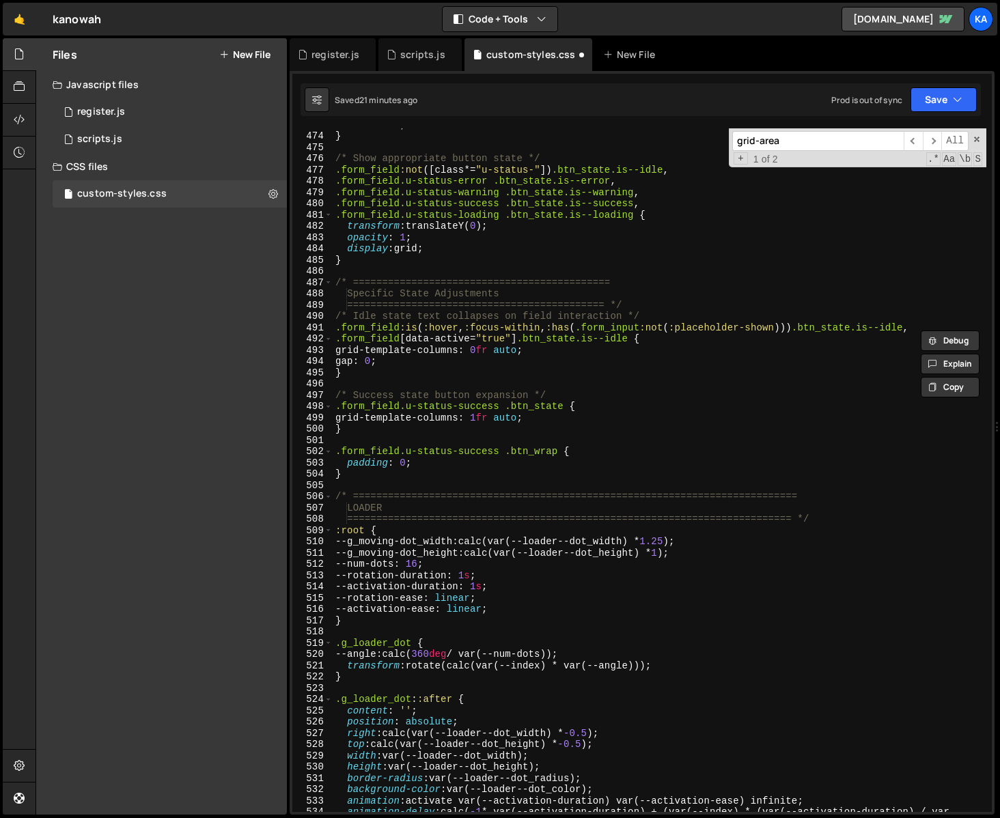
scroll to position [5365, 0]
click at [358, 475] on div "order : -1 ; } /* Show appropriate button state */ .form_field :not ([ class *=…" at bounding box center [660, 477] width 654 height 718
type textarea "padding: 0; }"
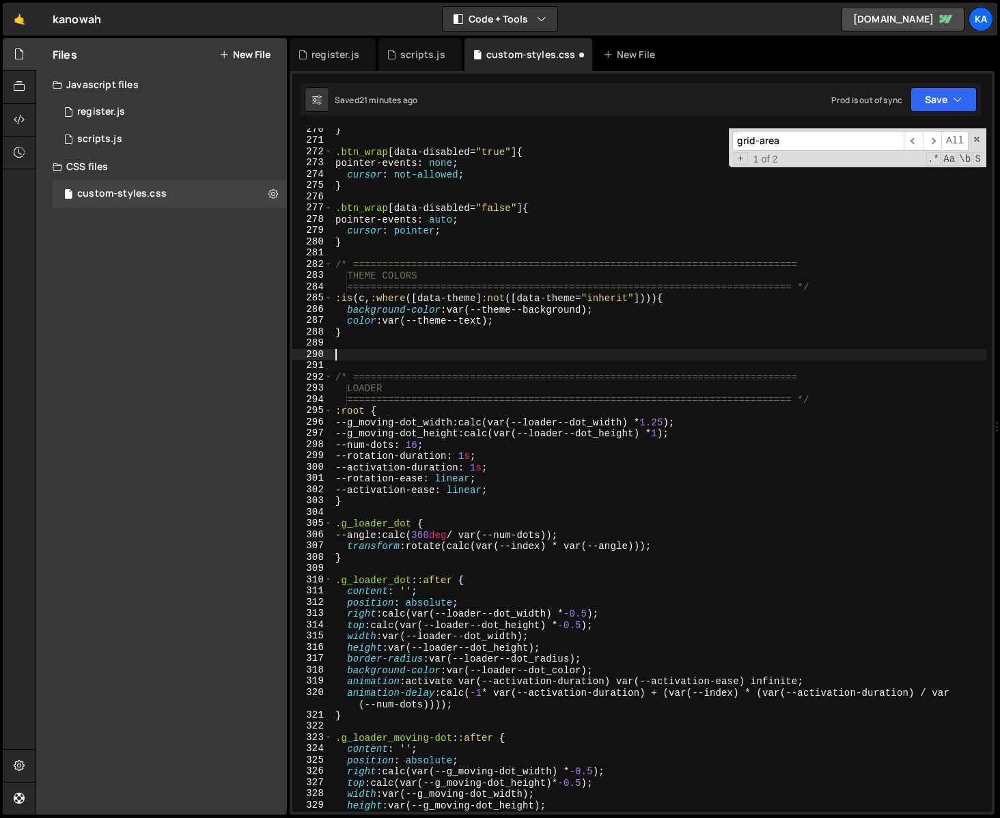
scroll to position [3059, 0]
paste textarea "}"
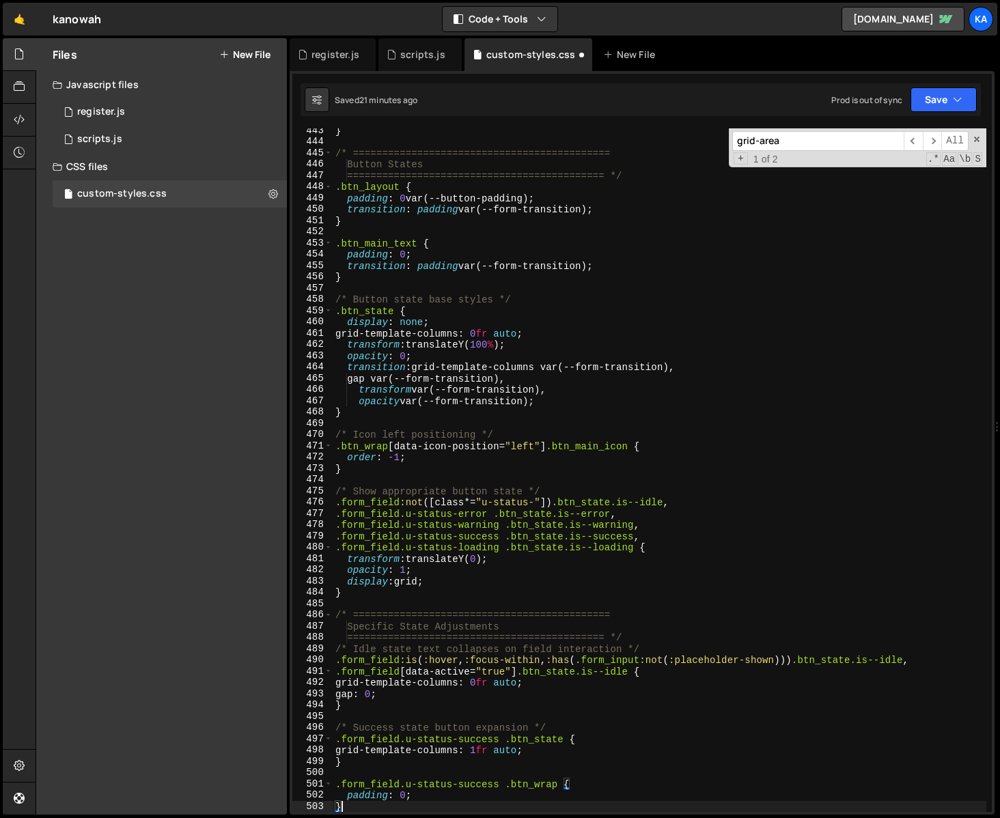
click at [617, 387] on div "} /* ============================================ Button States ===============…" at bounding box center [660, 478] width 654 height 706
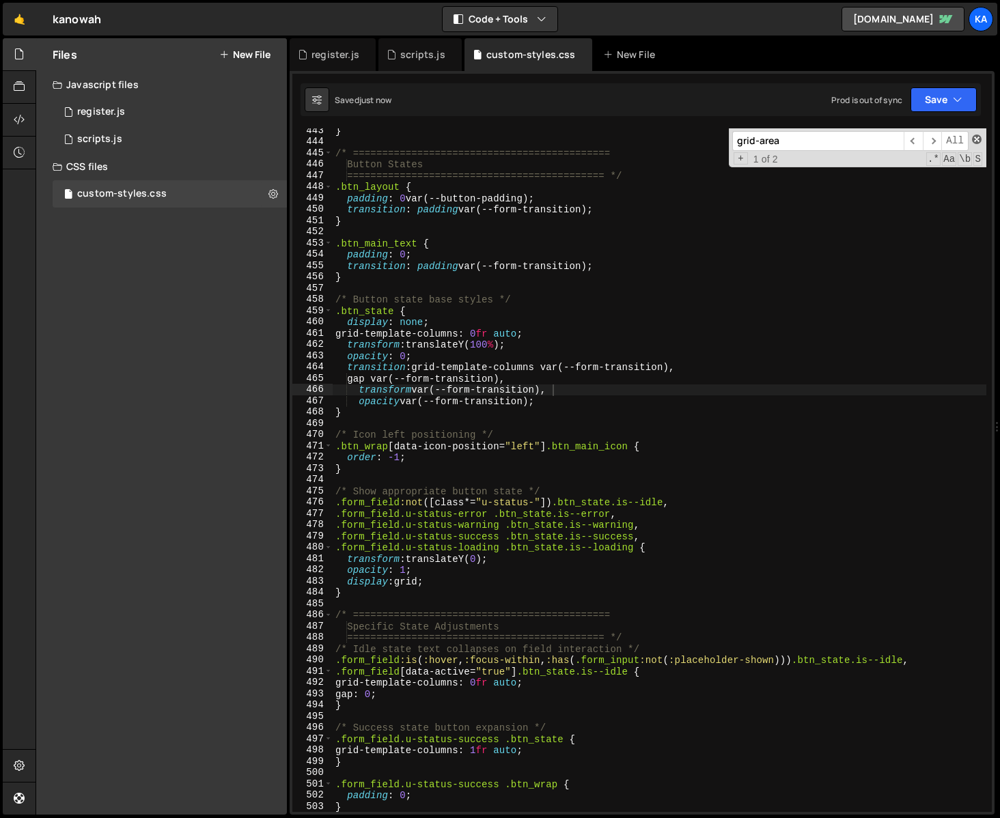
click at [978, 142] on span at bounding box center [977, 140] width 10 height 10
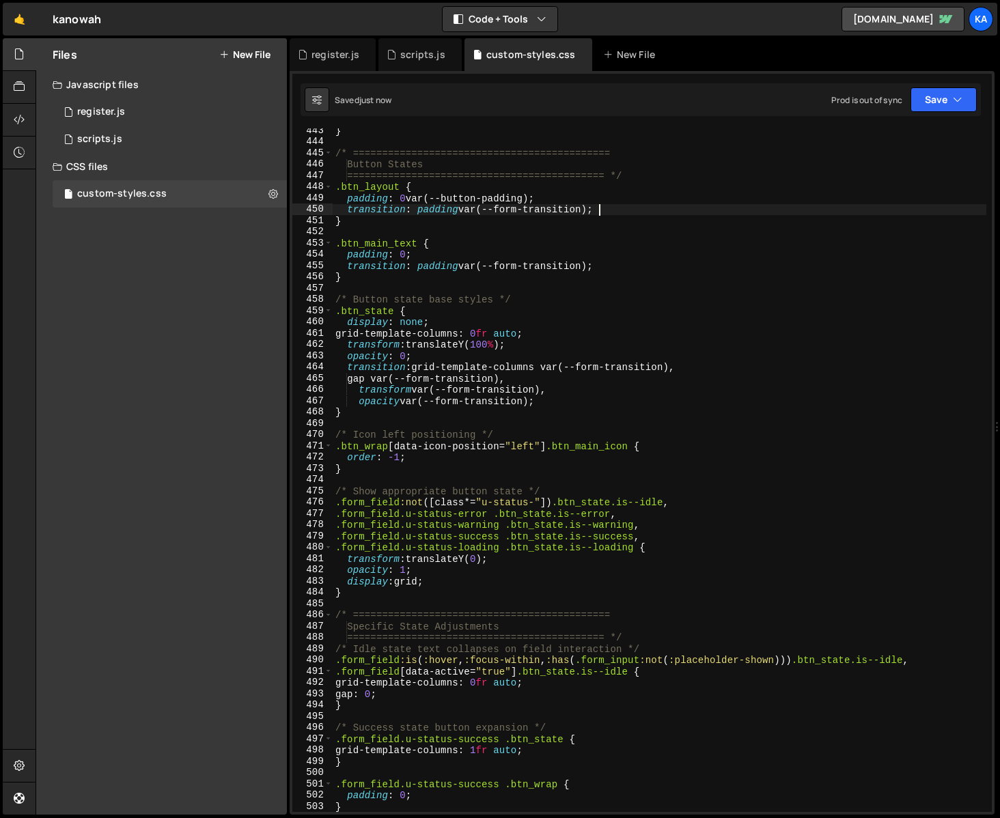
click at [810, 211] on div "} /* ============================================ Button States ===============…" at bounding box center [660, 478] width 654 height 706
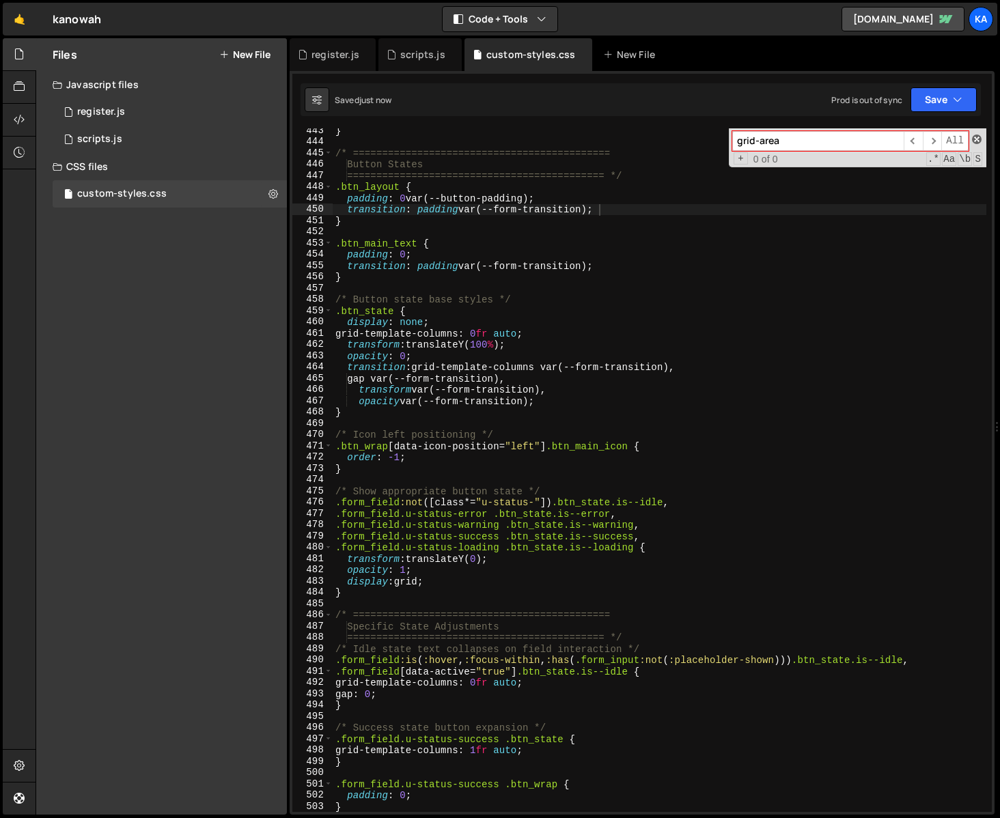
click at [976, 141] on span at bounding box center [977, 140] width 10 height 10
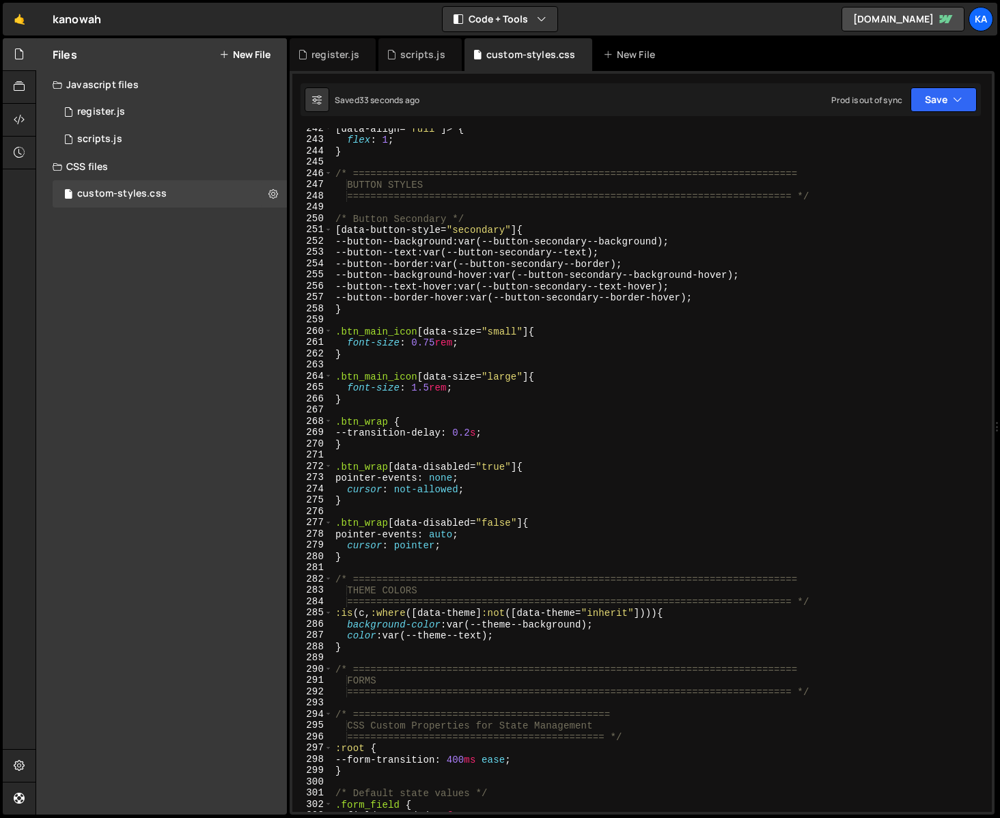
scroll to position [2722, 0]
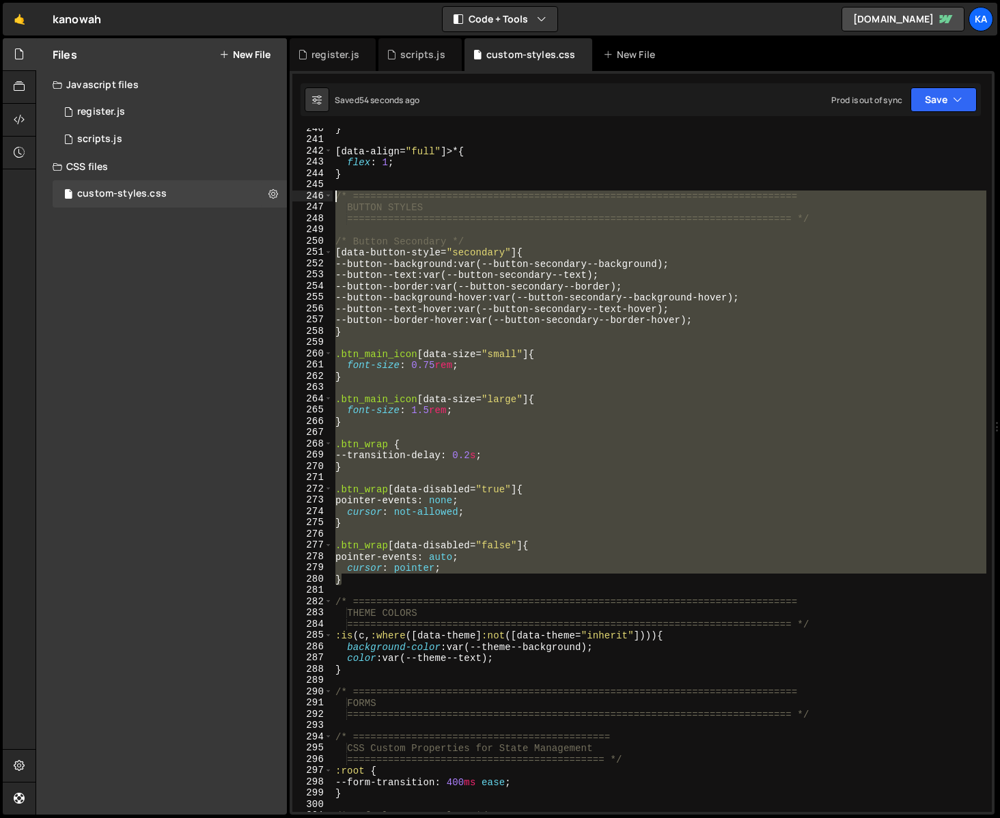
drag, startPoint x: 353, startPoint y: 582, endPoint x: 303, endPoint y: 199, distance: 385.8
click at [303, 199] on div "transition: padding var(--form-transition); 240 241 242 243 244 245 246 247 248…" at bounding box center [642, 470] width 700 height 684
type textarea "/* ============================================================================…"
click at [646, 390] on div "} [ data-align = " full " ]>* { flex : 1 ; } /* ===============================…" at bounding box center [660, 470] width 654 height 684
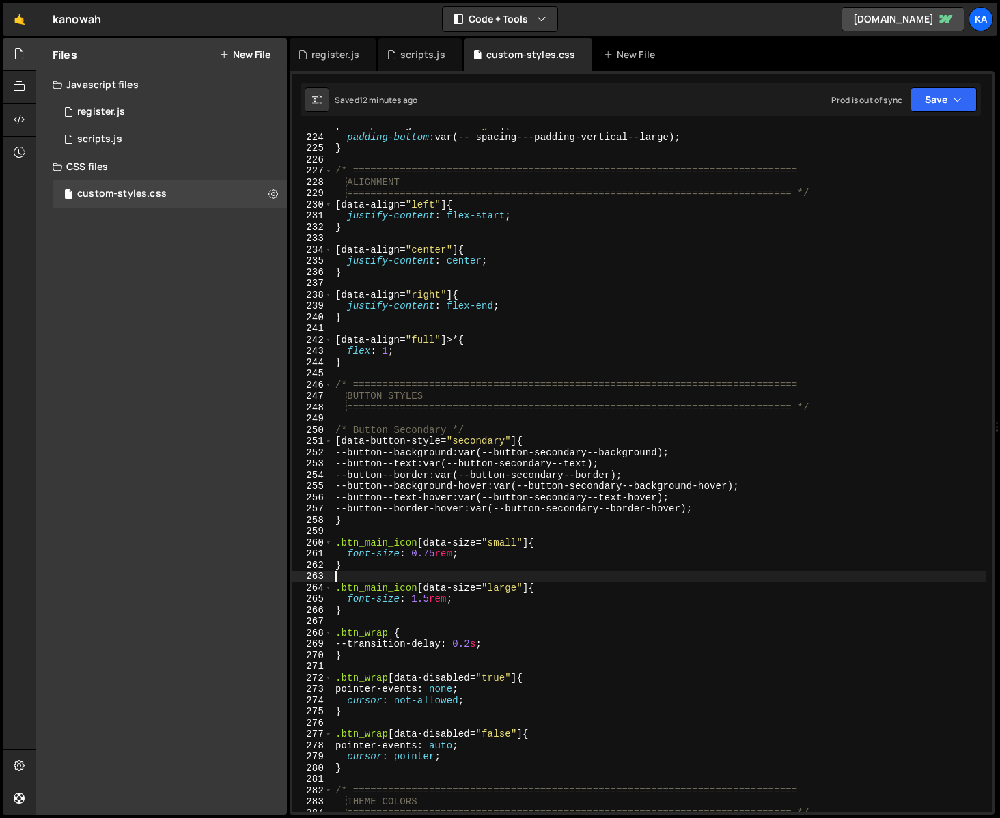
scroll to position [2553, 0]
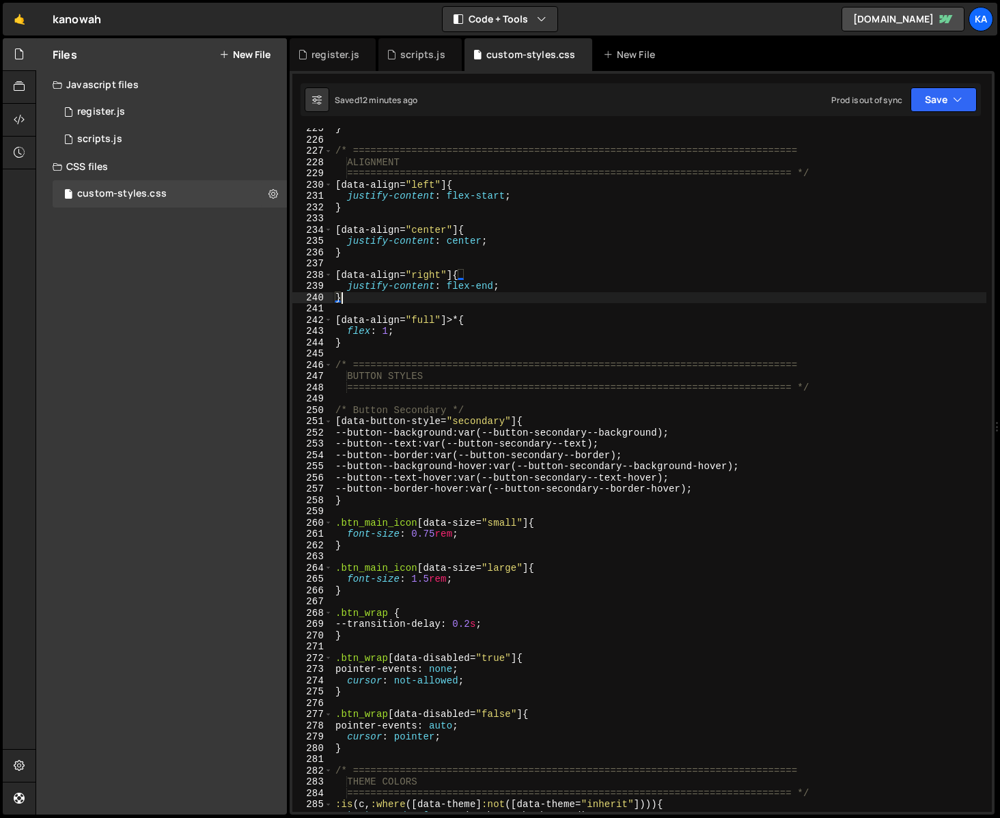
click at [743, 301] on div "} /* ==========================================================================…" at bounding box center [660, 476] width 654 height 706
type textarea "}"
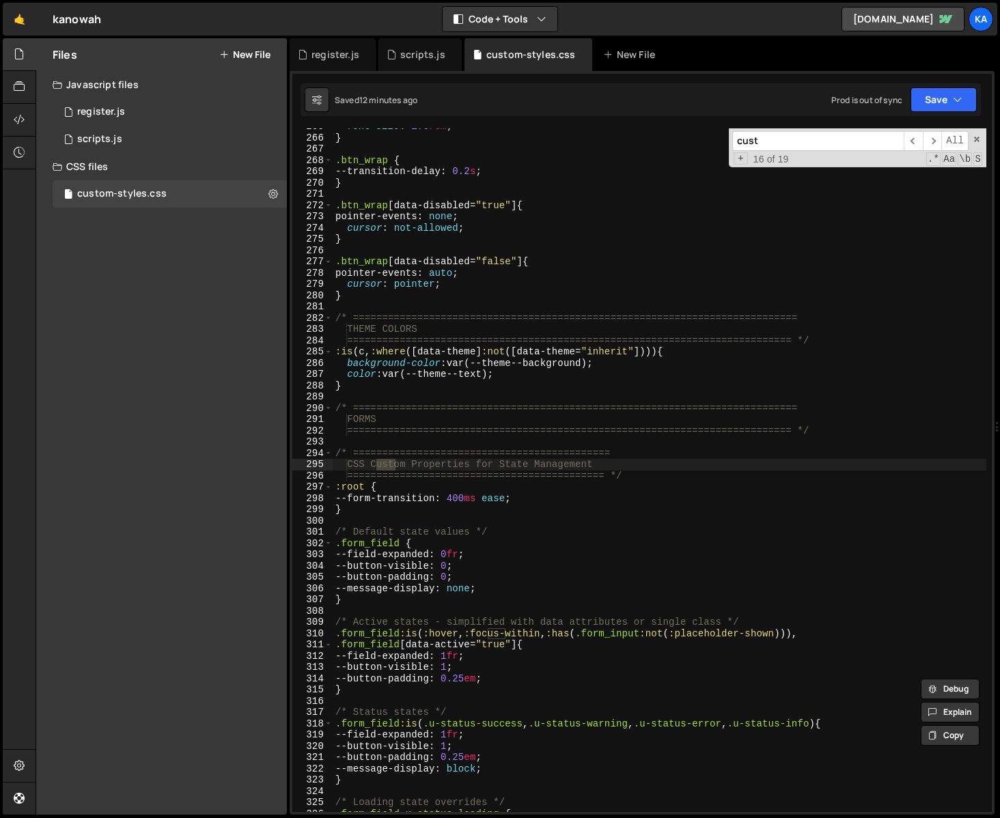
scroll to position [3006, 0]
type input "custom"
click at [512, 468] on div "font-size : 1.5 rem ; } .btn_wrap { --transition-delay : 0.2 s ; } .btn_wrap [ …" at bounding box center [660, 474] width 654 height 706
click at [389, 499] on div "font-size : 1.5 rem ; } .btn_wrap { --transition-delay : 0.2 s ; } .btn_wrap [ …" at bounding box center [660, 474] width 654 height 706
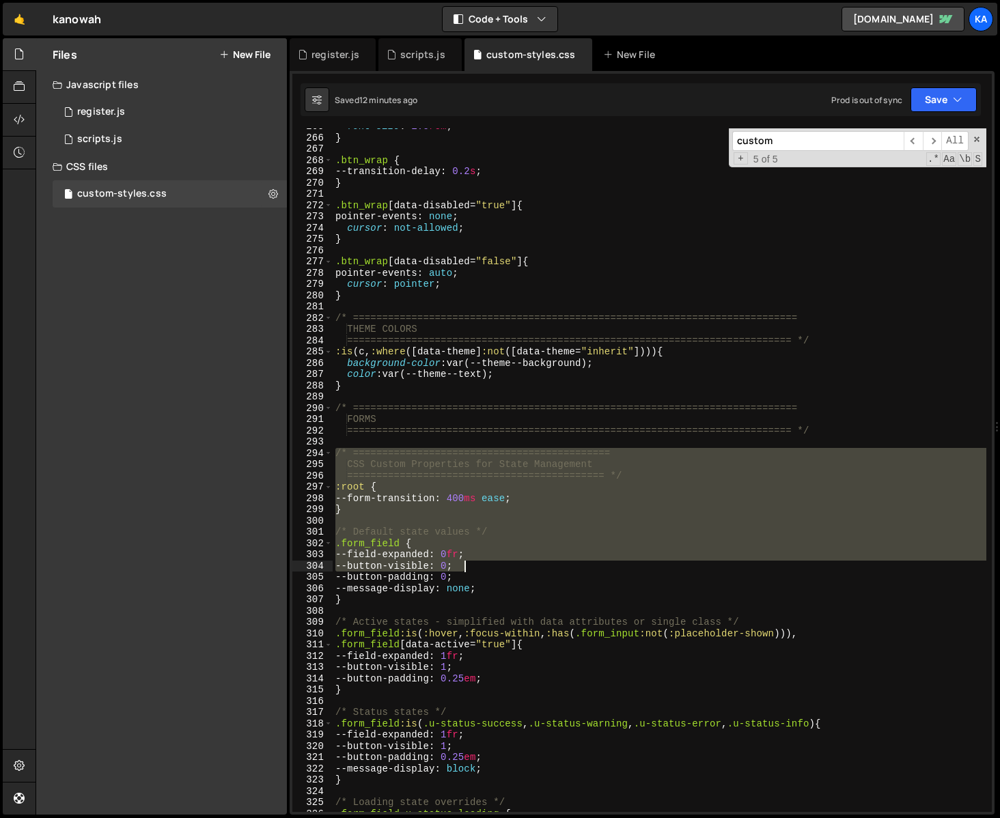
drag, startPoint x: 337, startPoint y: 450, endPoint x: 519, endPoint y: 605, distance: 239.0
click at [521, 606] on div "font-size : 1.5 rem ; } .btn_wrap { --transition-delay : 0.2 s ; } .btn_wrap [ …" at bounding box center [660, 474] width 654 height 706
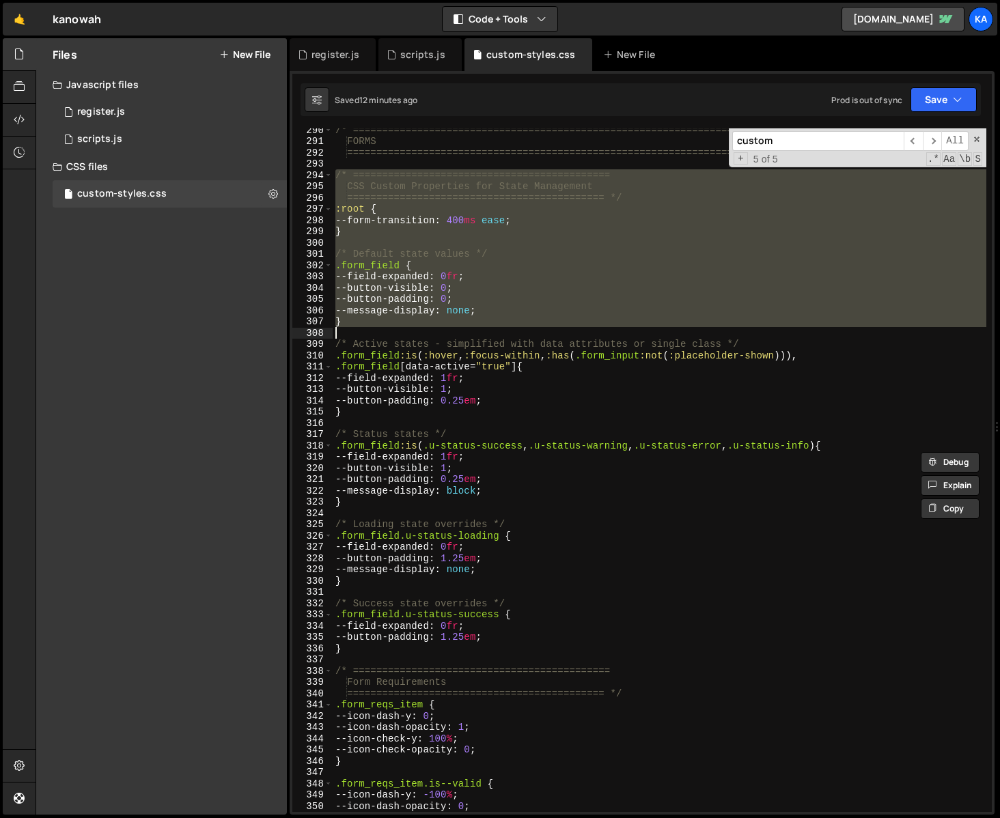
scroll to position [3287, 0]
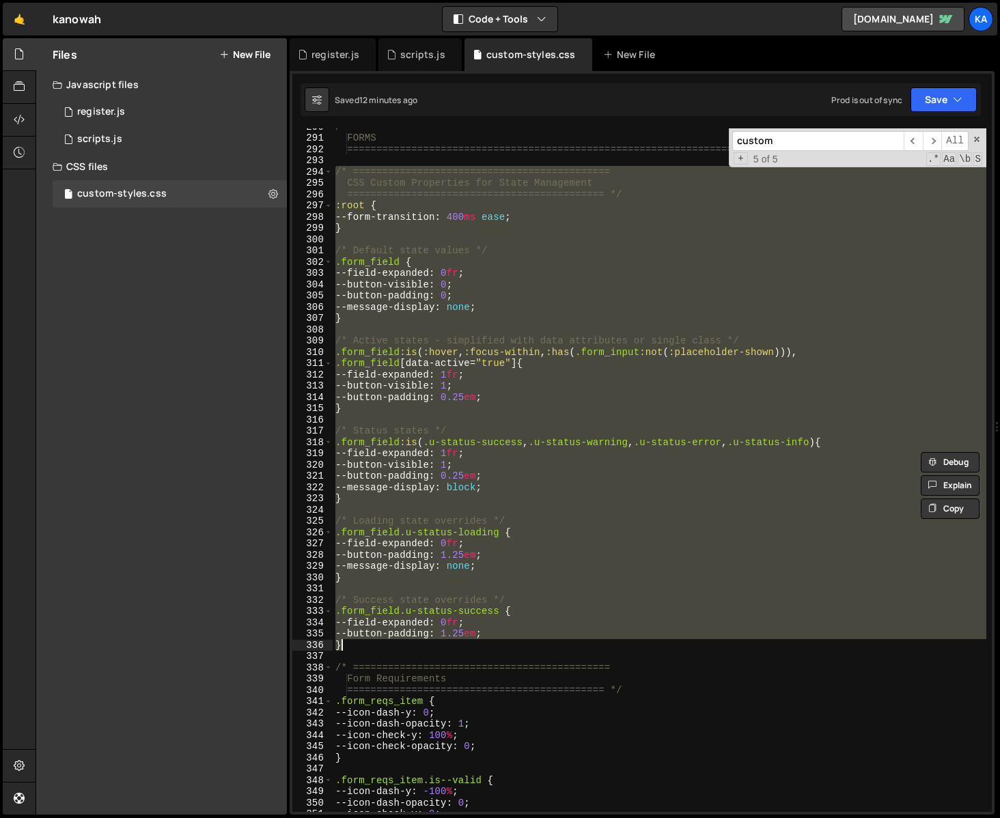
click at [359, 644] on div "/* ============================================================================…" at bounding box center [660, 474] width 654 height 706
paste textarea
type textarea "}"
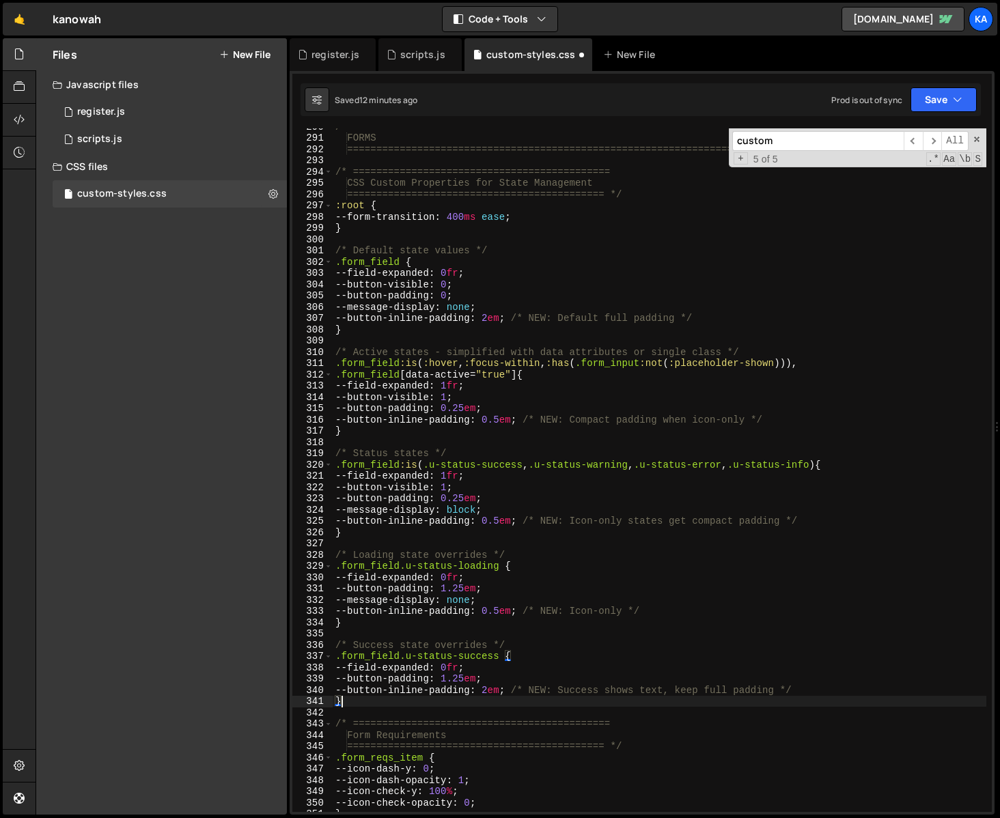
scroll to position [3406, 0]
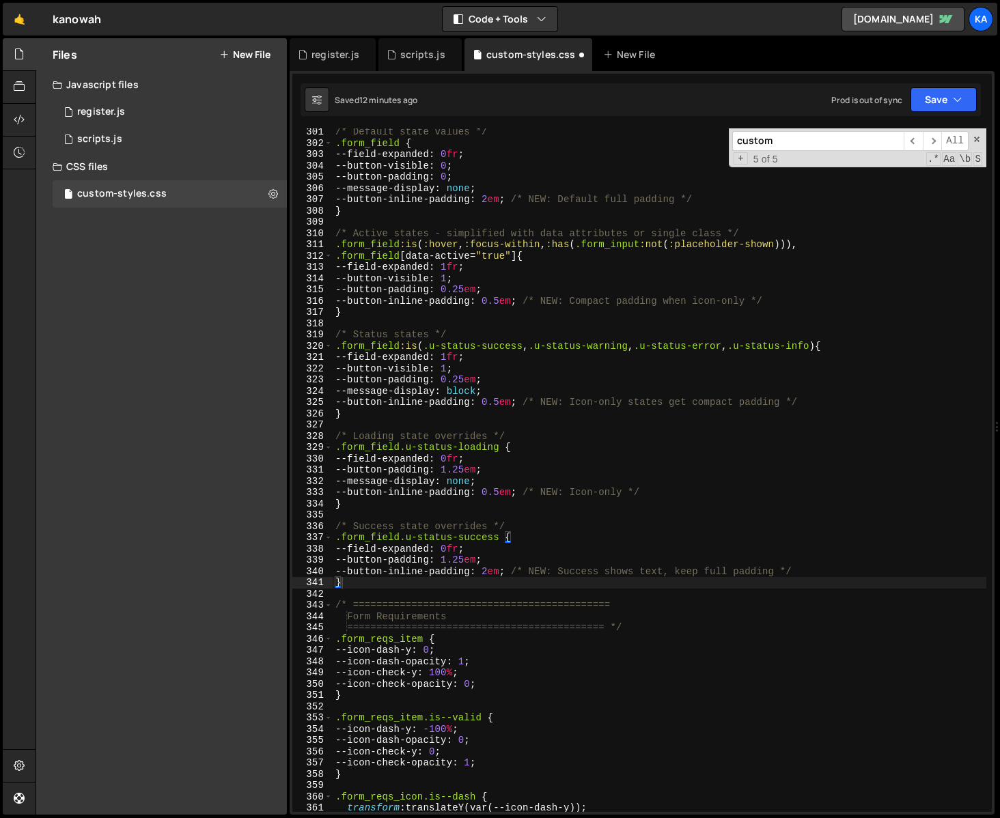
drag, startPoint x: 812, startPoint y: 143, endPoint x: 657, endPoint y: 140, distance: 154.4
click at [657, 140] on div "/* Default state values */ .form_field { --field-expanded : 0 fr ; --button-vis…" at bounding box center [660, 470] width 654 height 684
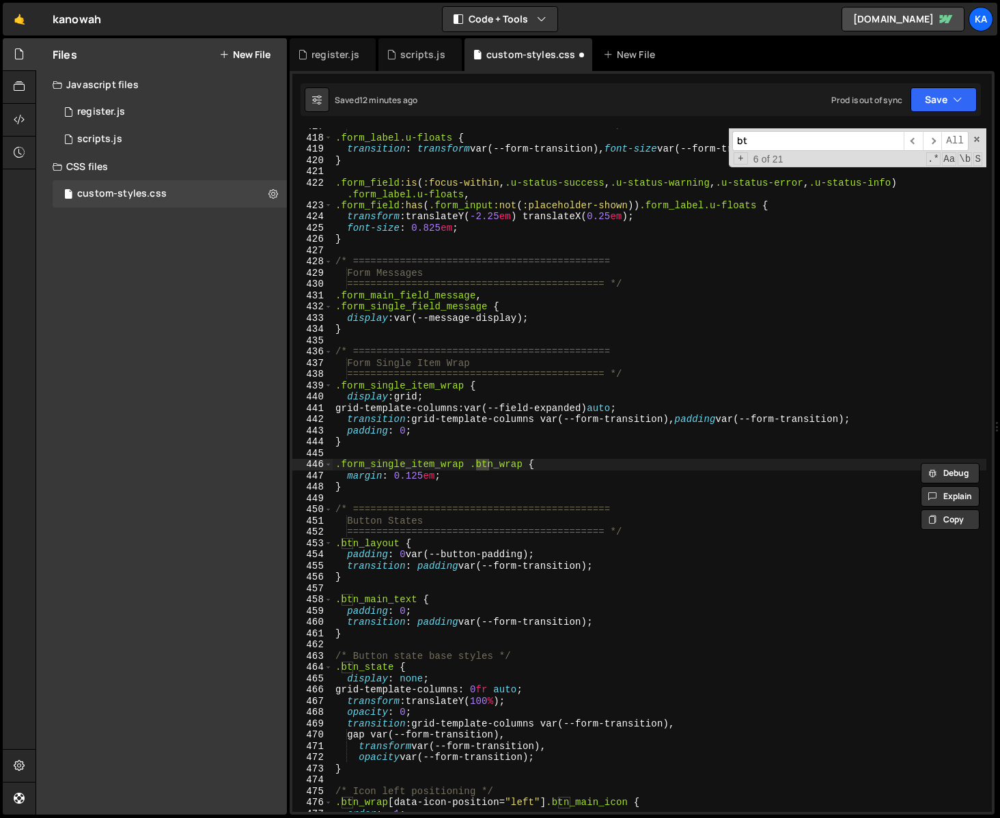
scroll to position [4719, 0]
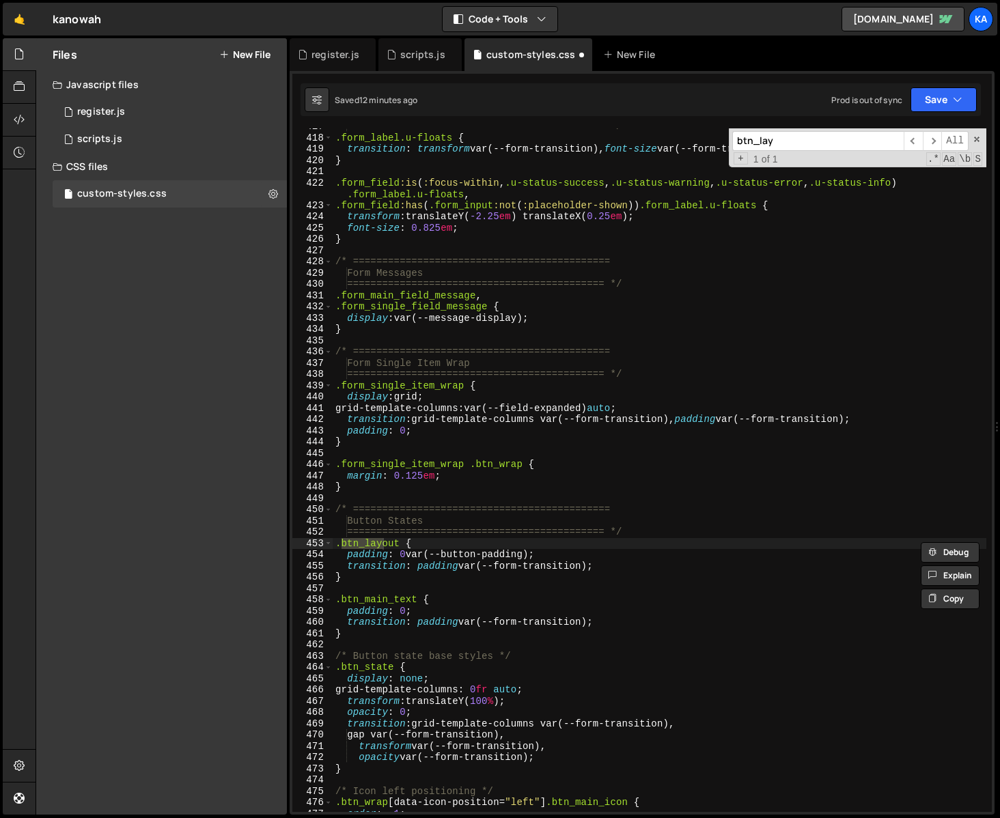
type input "btn_lay"
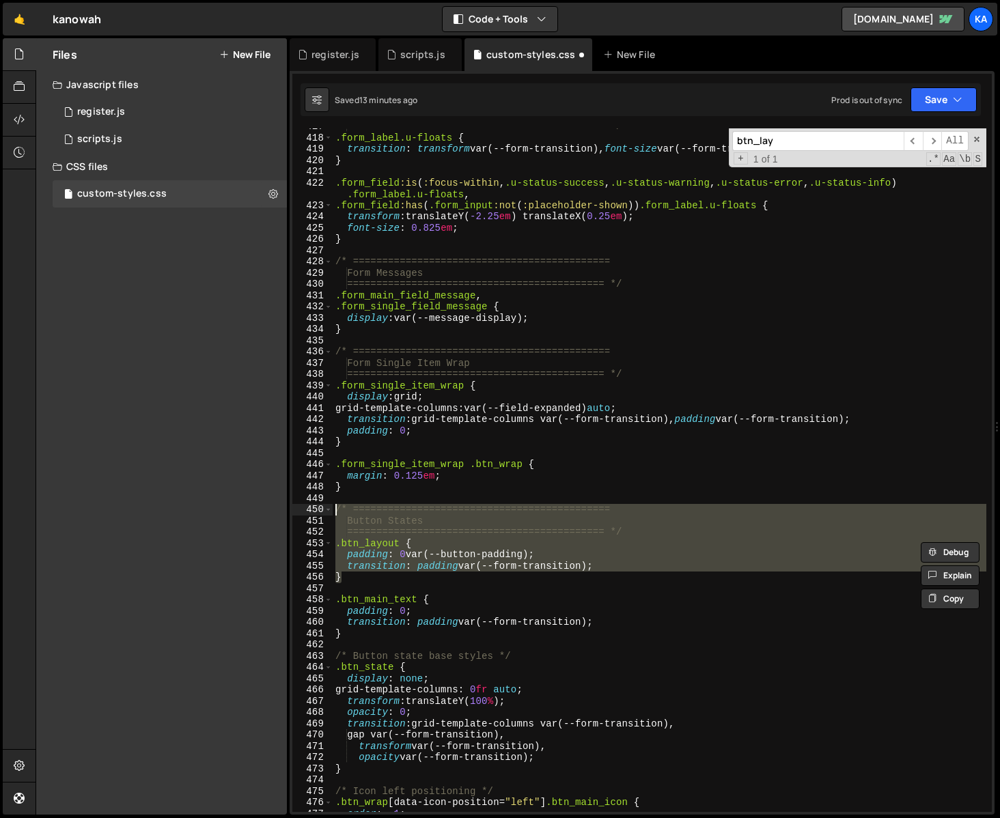
drag, startPoint x: 355, startPoint y: 576, endPoint x: 322, endPoint y: 514, distance: 70.0
click at [322, 513] on div "} 417 418 419 420 421 422 423 424 425 426 427 428 429 430 431 432 433 434 435 4…" at bounding box center [642, 470] width 700 height 684
paste textarea "}"
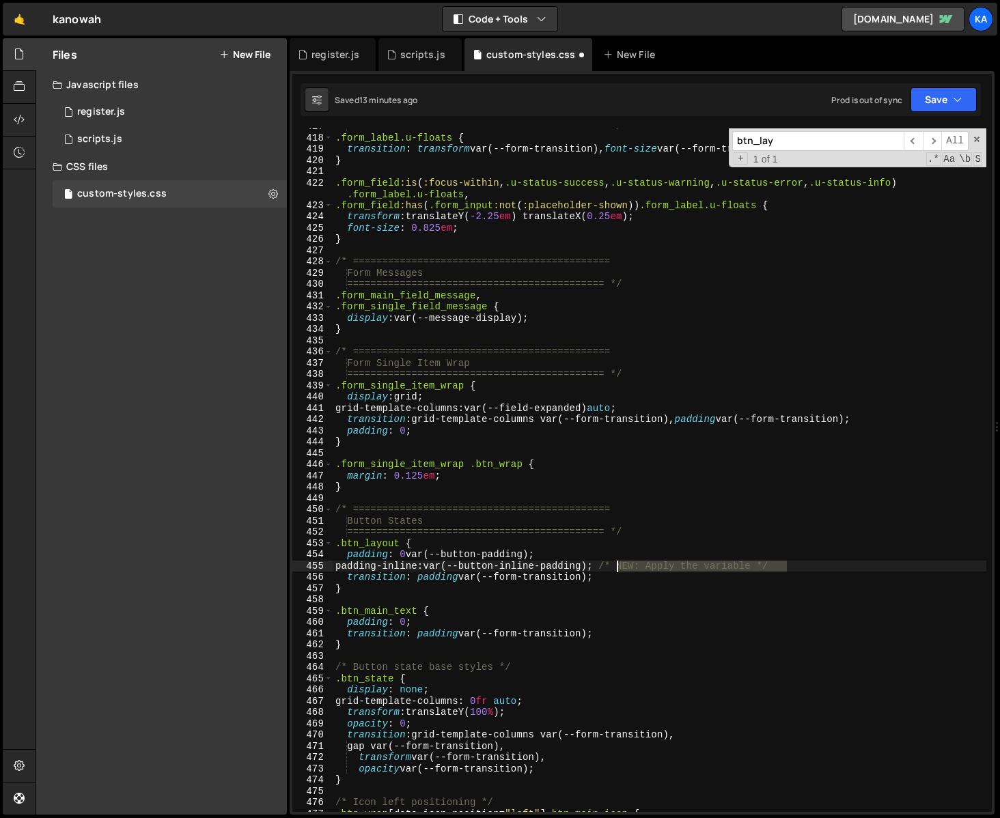
drag, startPoint x: 800, startPoint y: 565, endPoint x: 619, endPoint y: 563, distance: 181.0
click at [618, 563] on div "============================================ */ .form_label.u-floats { transiti…" at bounding box center [660, 474] width 654 height 706
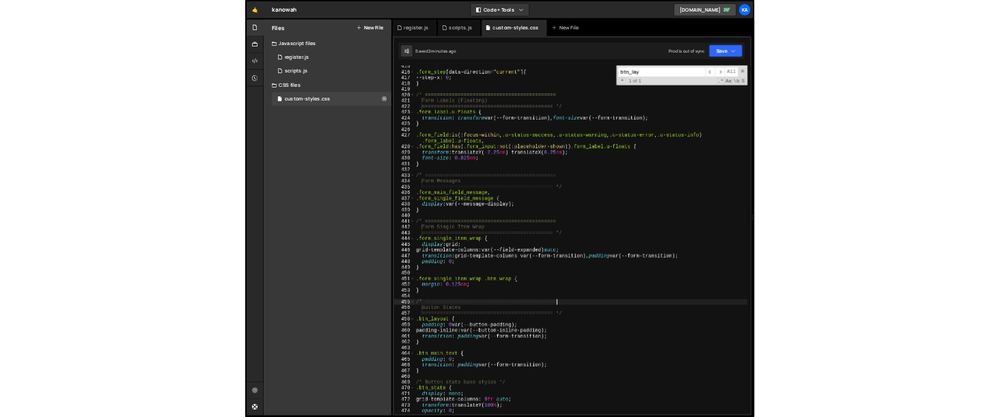
scroll to position [4694, 0]
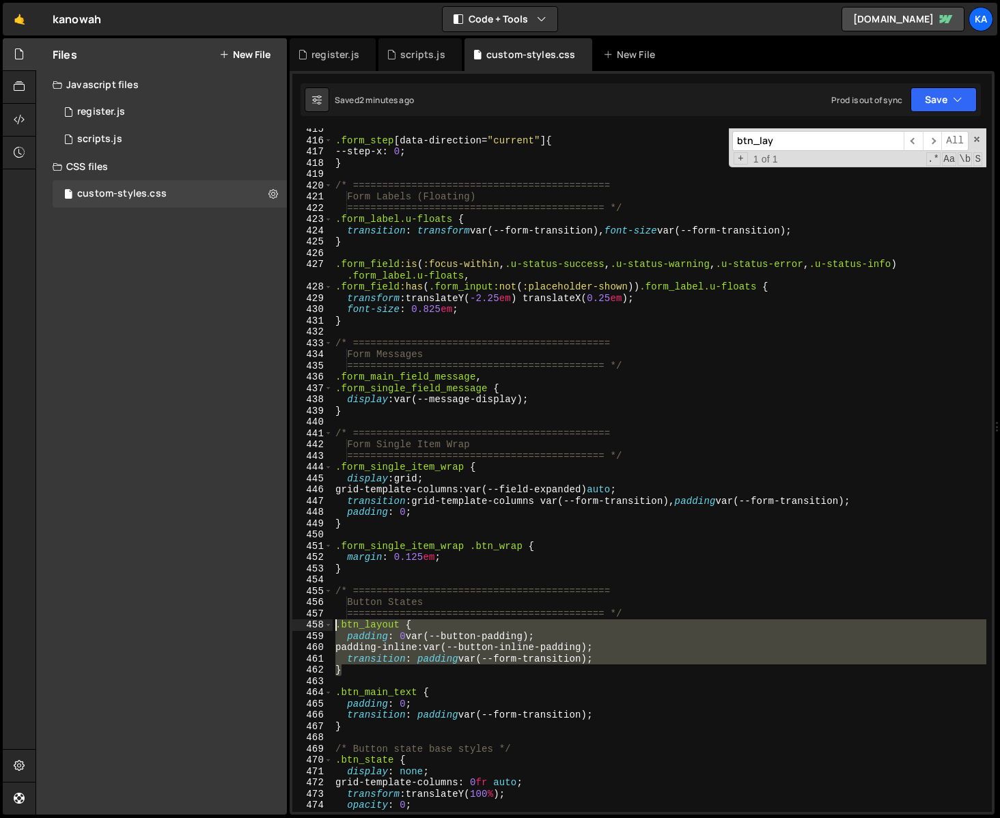
drag, startPoint x: 358, startPoint y: 669, endPoint x: 321, endPoint y: 627, distance: 55.7
click at [321, 627] on div "/* ============================================ 415 416 417 418 419 420 421 422…" at bounding box center [642, 470] width 700 height 684
type textarea ".btn_layout { padding: 0 var(--button-padding);"
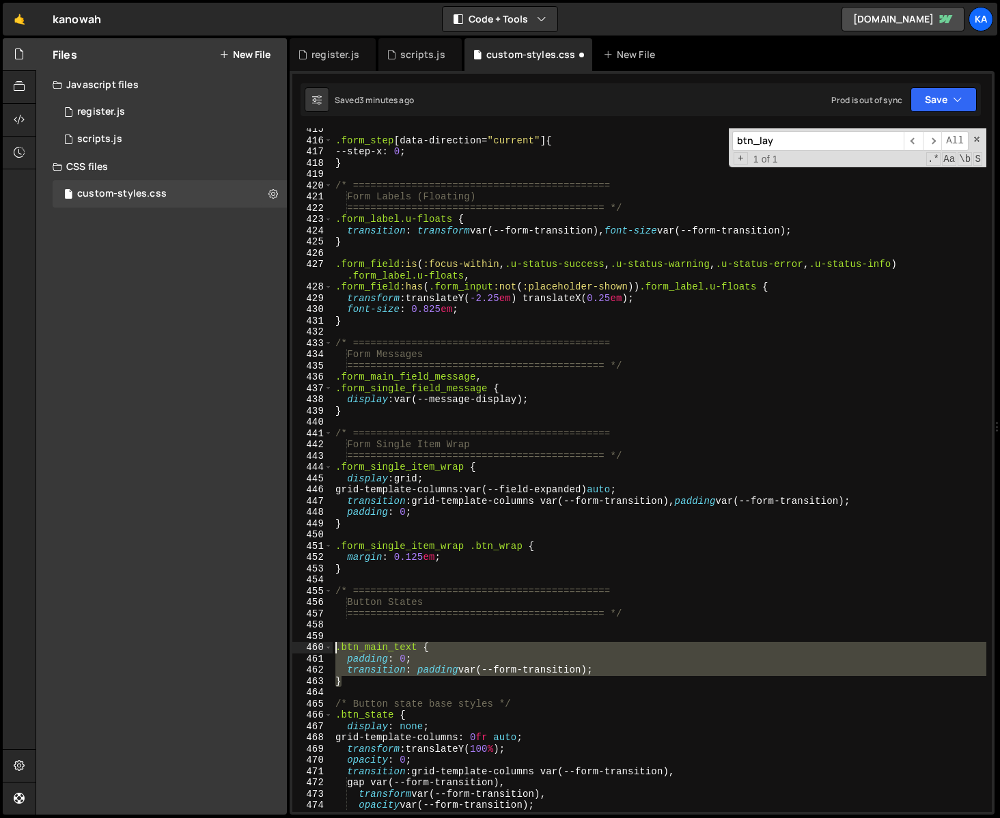
drag, startPoint x: 357, startPoint y: 682, endPoint x: 299, endPoint y: 644, distance: 69.9
click at [299, 644] on div "415 416 417 418 419 420 421 422 423 424 425 426 427 428 429 430 431 432 433 434…" at bounding box center [642, 470] width 700 height 684
type textarea ".btn_main_text { padding: 0;"
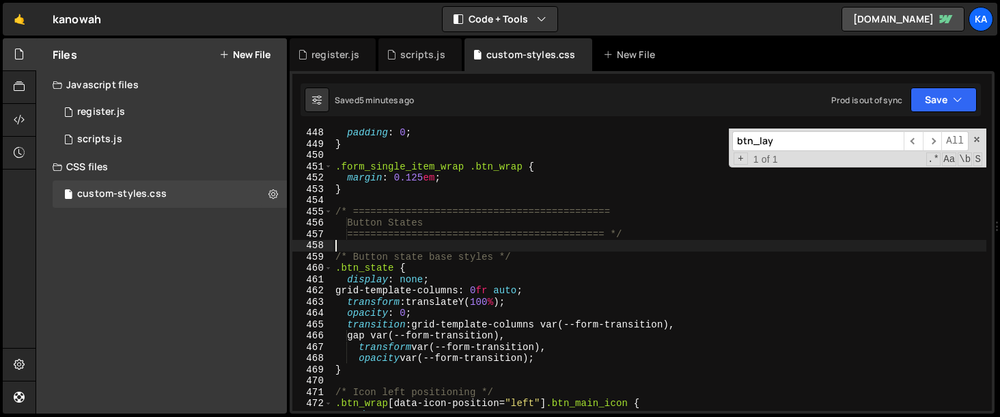
scroll to position [5090, 0]
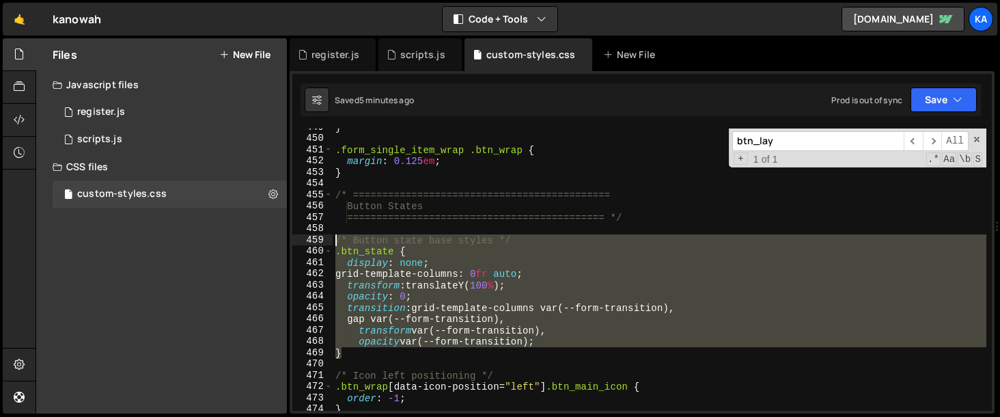
drag, startPoint x: 353, startPoint y: 356, endPoint x: 310, endPoint y: 242, distance: 121.9
click at [310, 241] on div "449 450 451 452 453 454 455 456 457 458 459 460 461 462 463 464 465 466 467 468…" at bounding box center [642, 269] width 700 height 282
type textarea "/* Button state base styles */ .btn_state {"
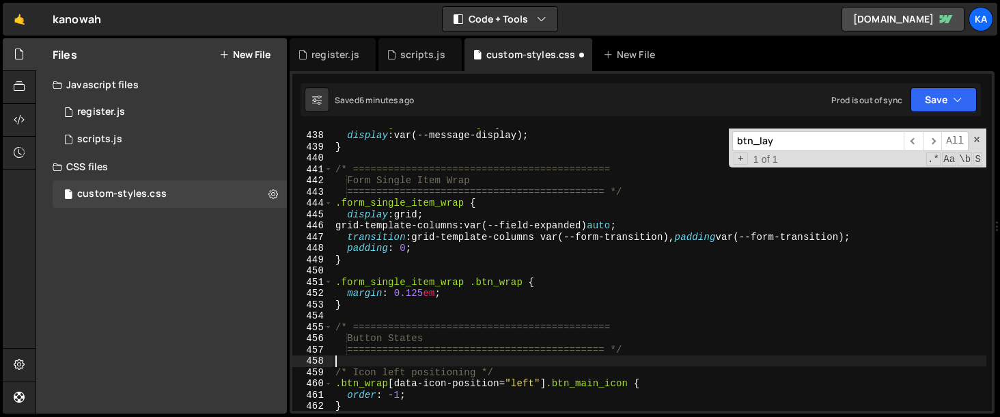
scroll to position [4958, 0]
